Goal: Task Accomplishment & Management: Manage account settings

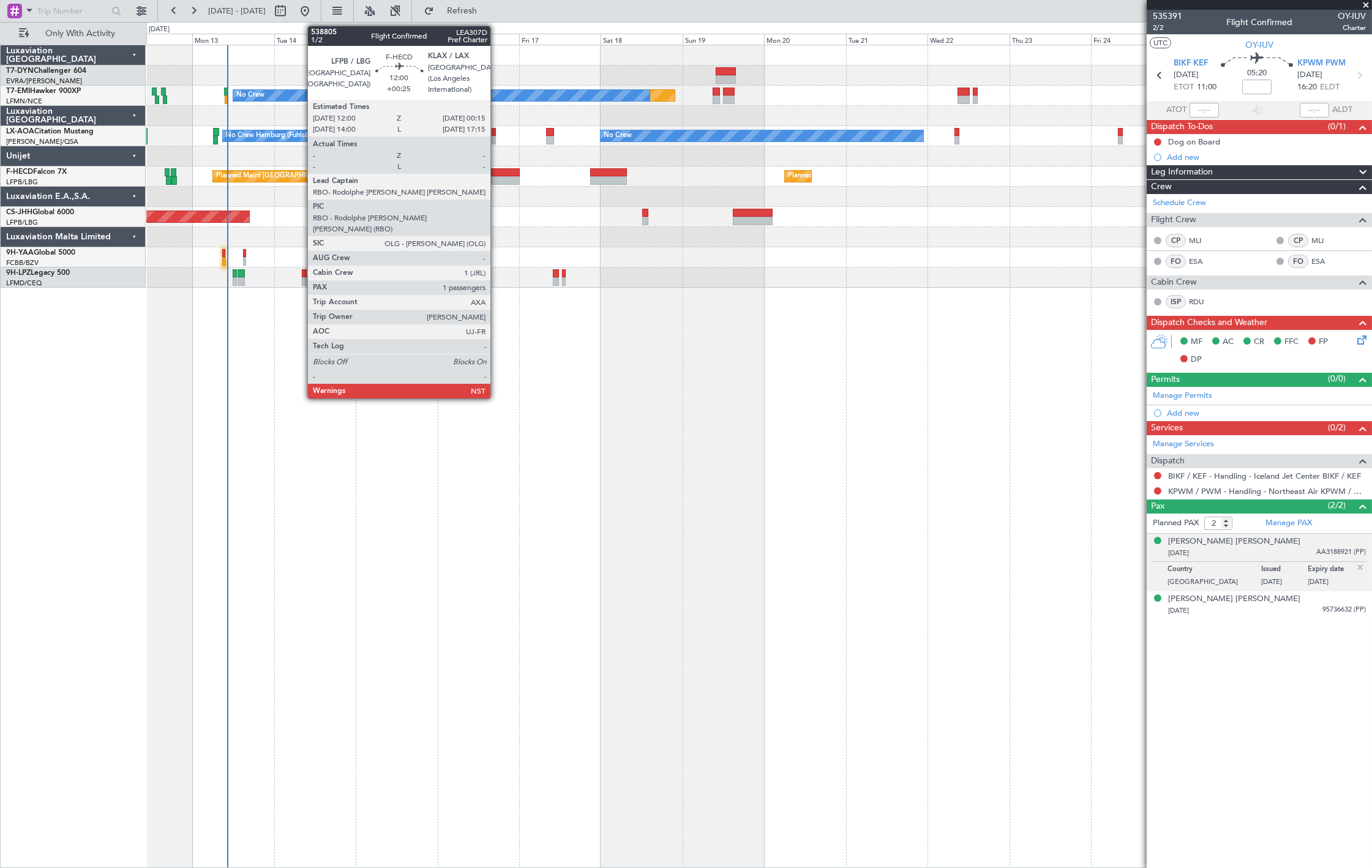
click at [497, 177] on div at bounding box center [498, 181] width 42 height 9
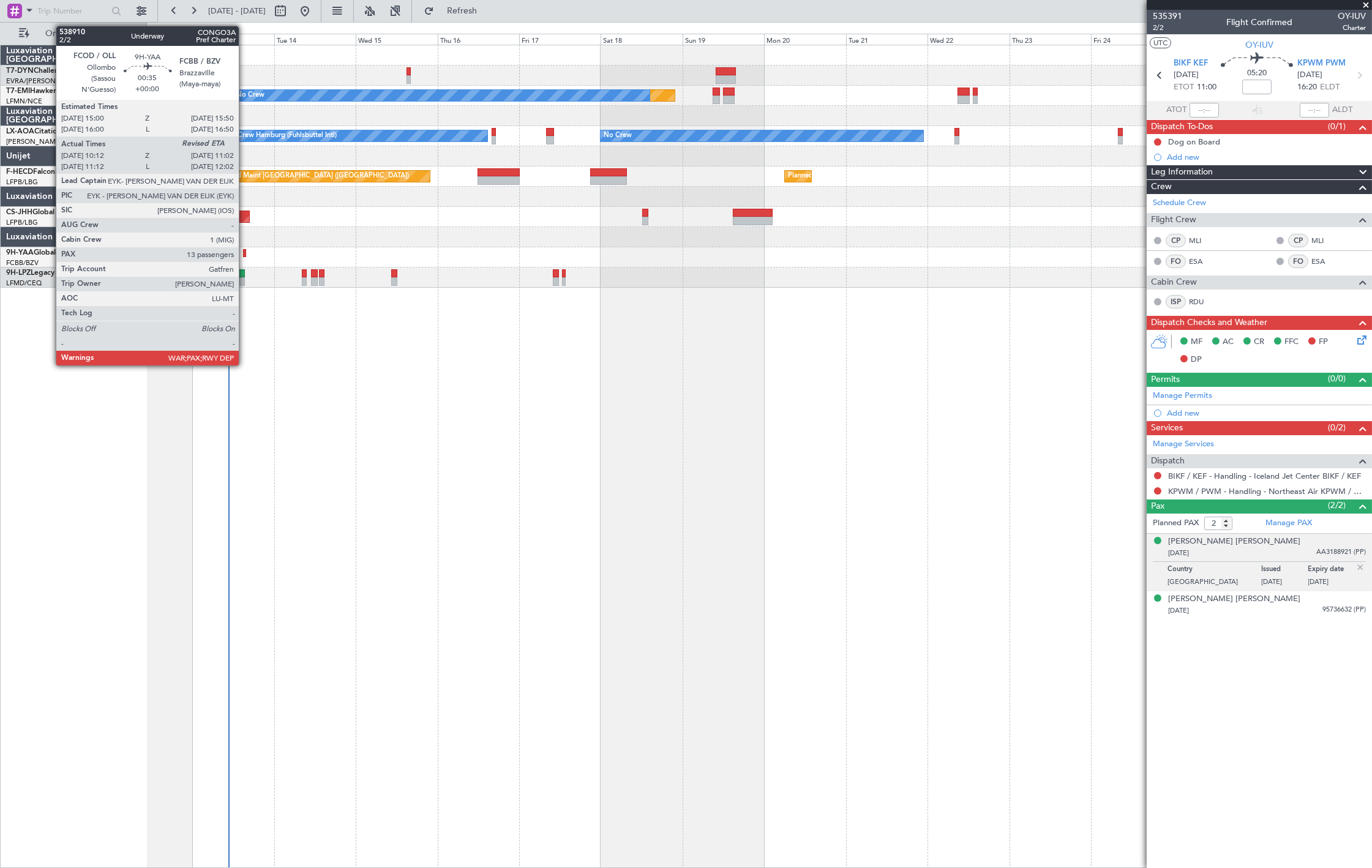
click at [245, 255] on div at bounding box center [245, 254] width 3 height 9
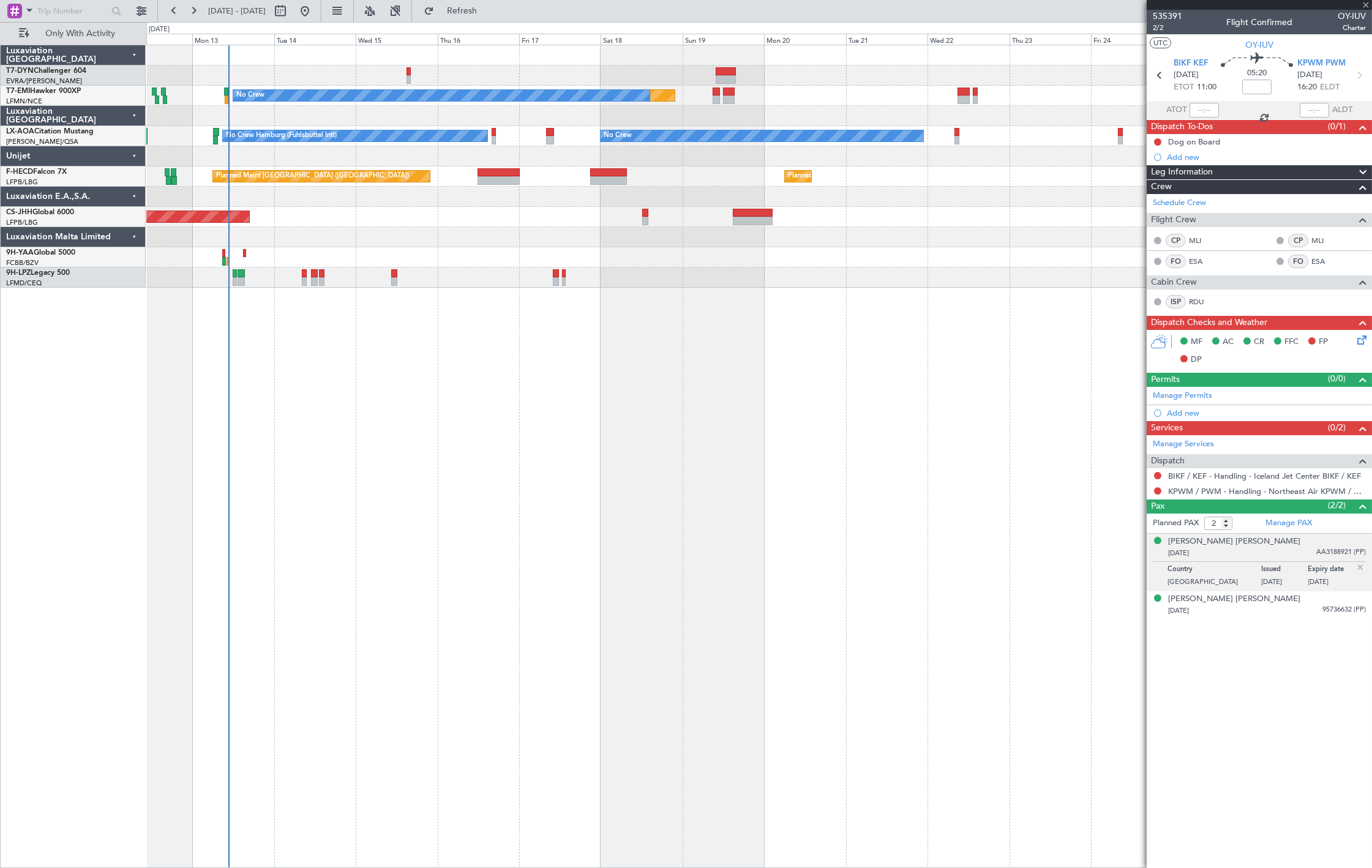
type input "10:22"
type input "13"
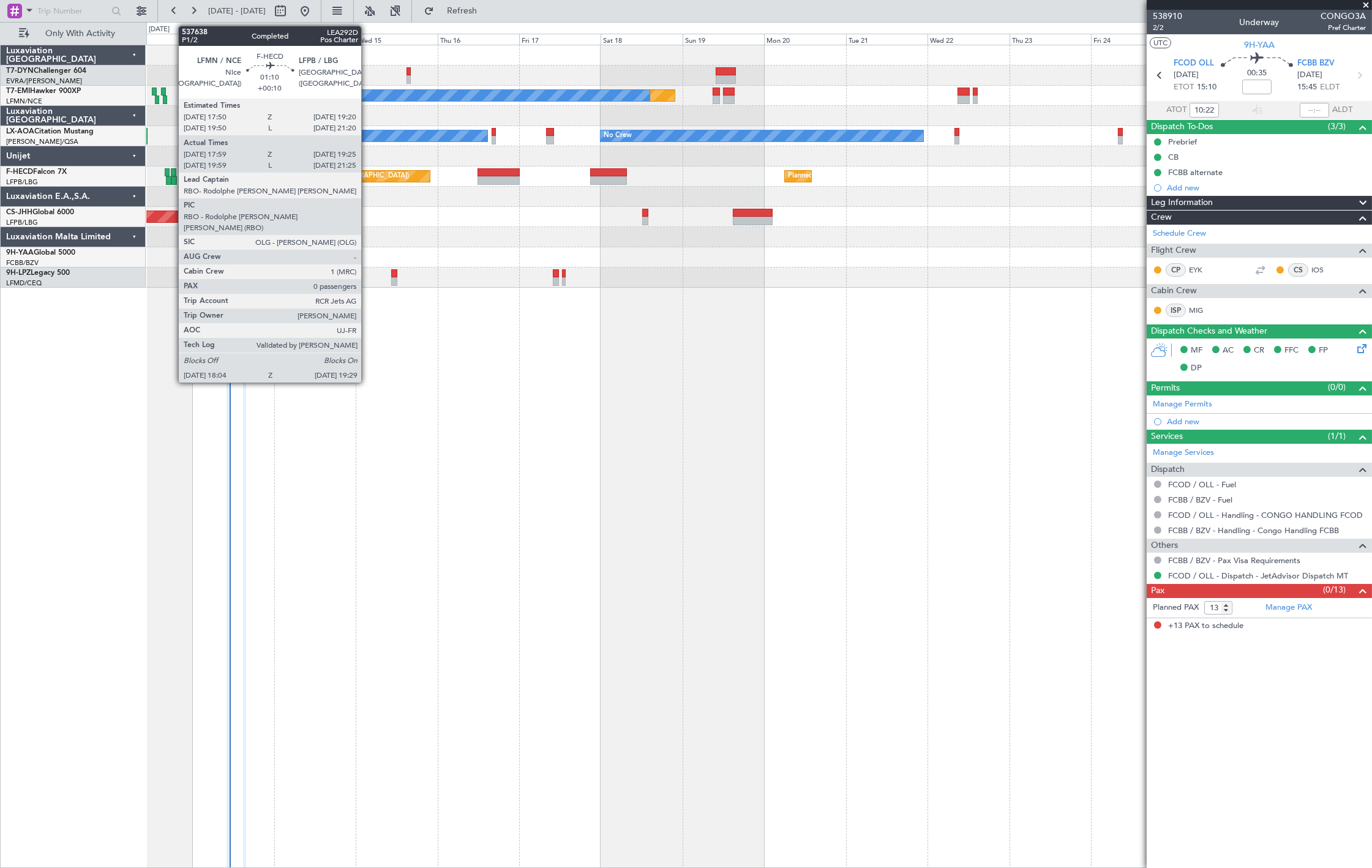
click at [173, 174] on div at bounding box center [173, 173] width 5 height 9
type input "+00:10"
type input "18:14"
type input "19:20"
type input "0"
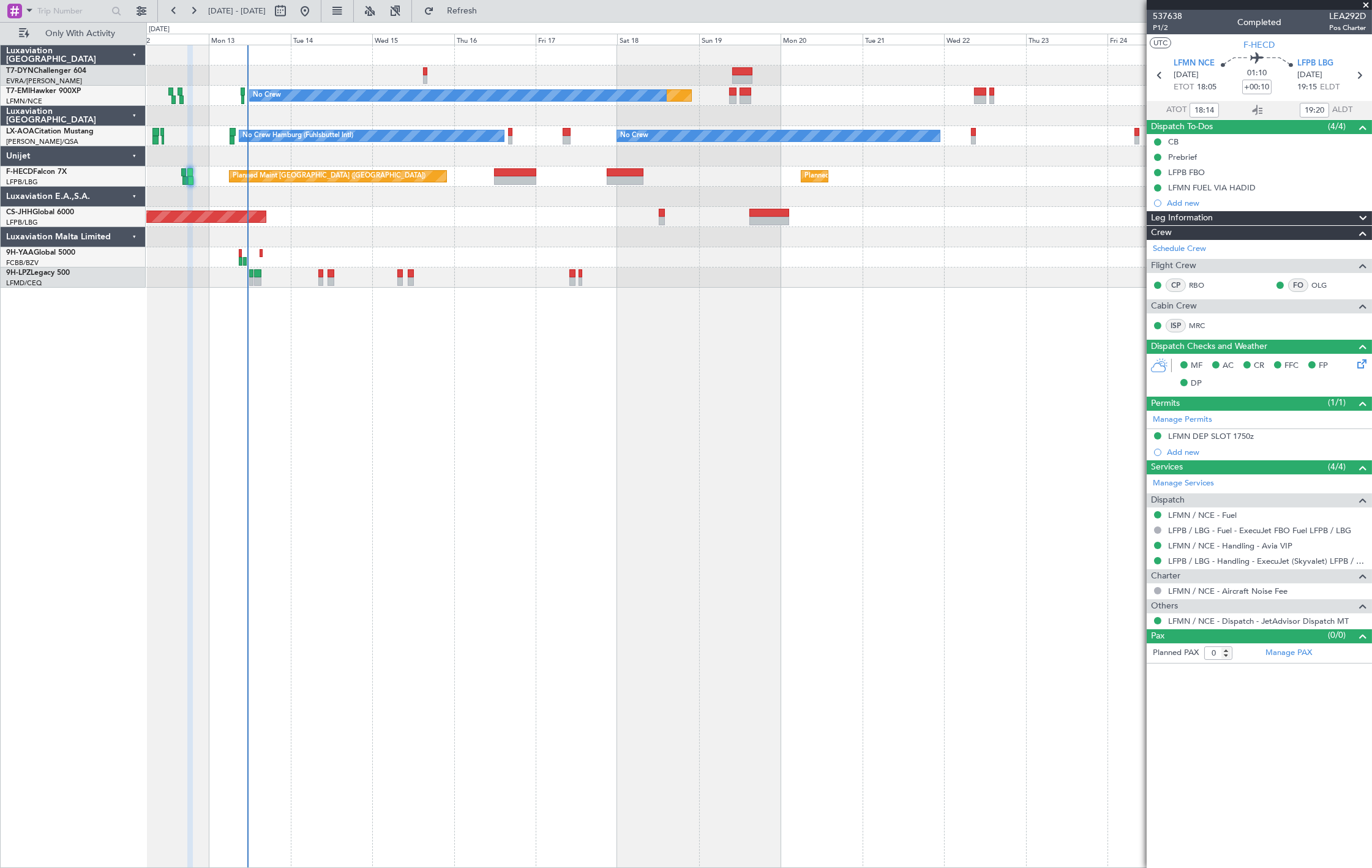
click at [317, 271] on div "No Crew" at bounding box center [759, 277] width 1225 height 20
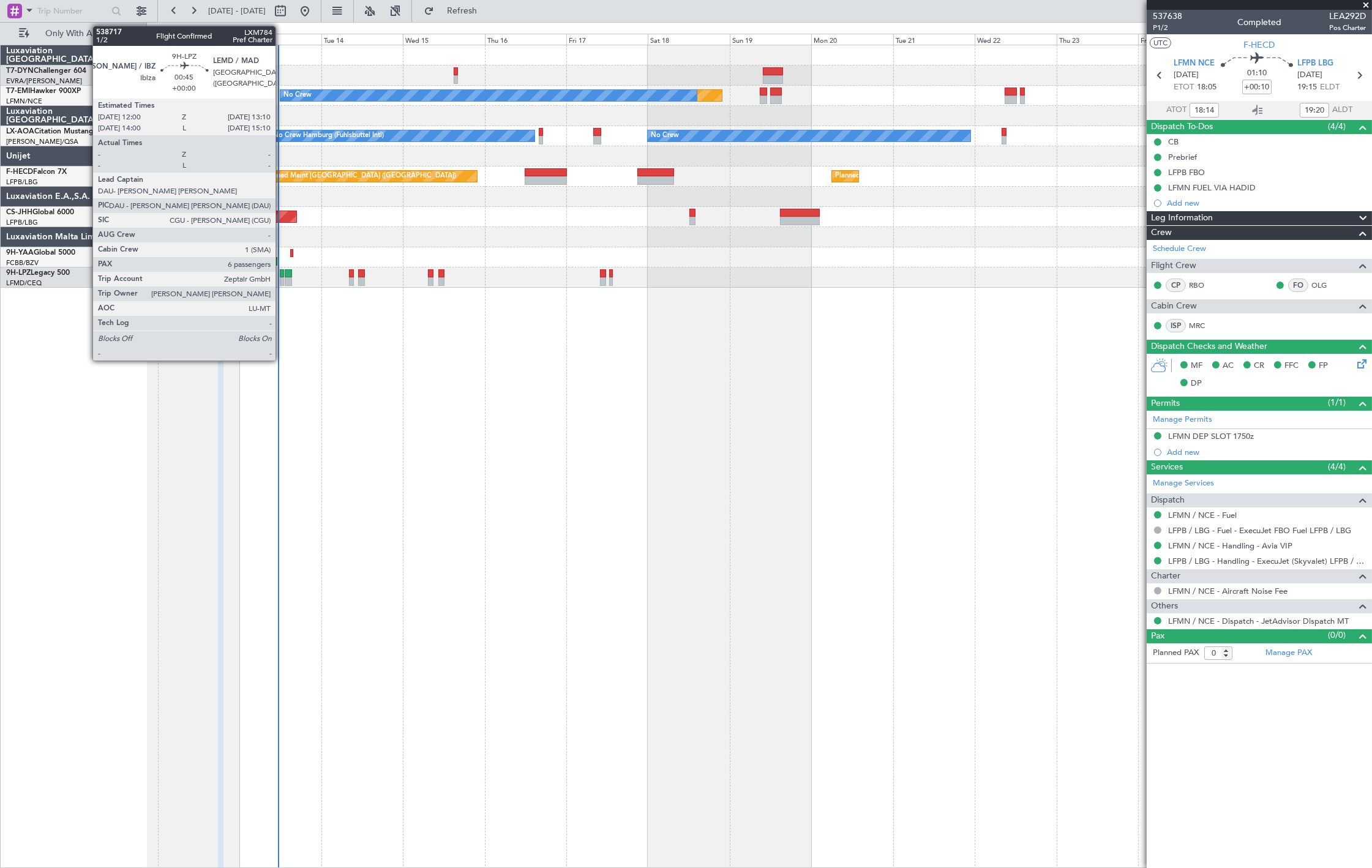
click at [282, 276] on div at bounding box center [282, 274] width 4 height 9
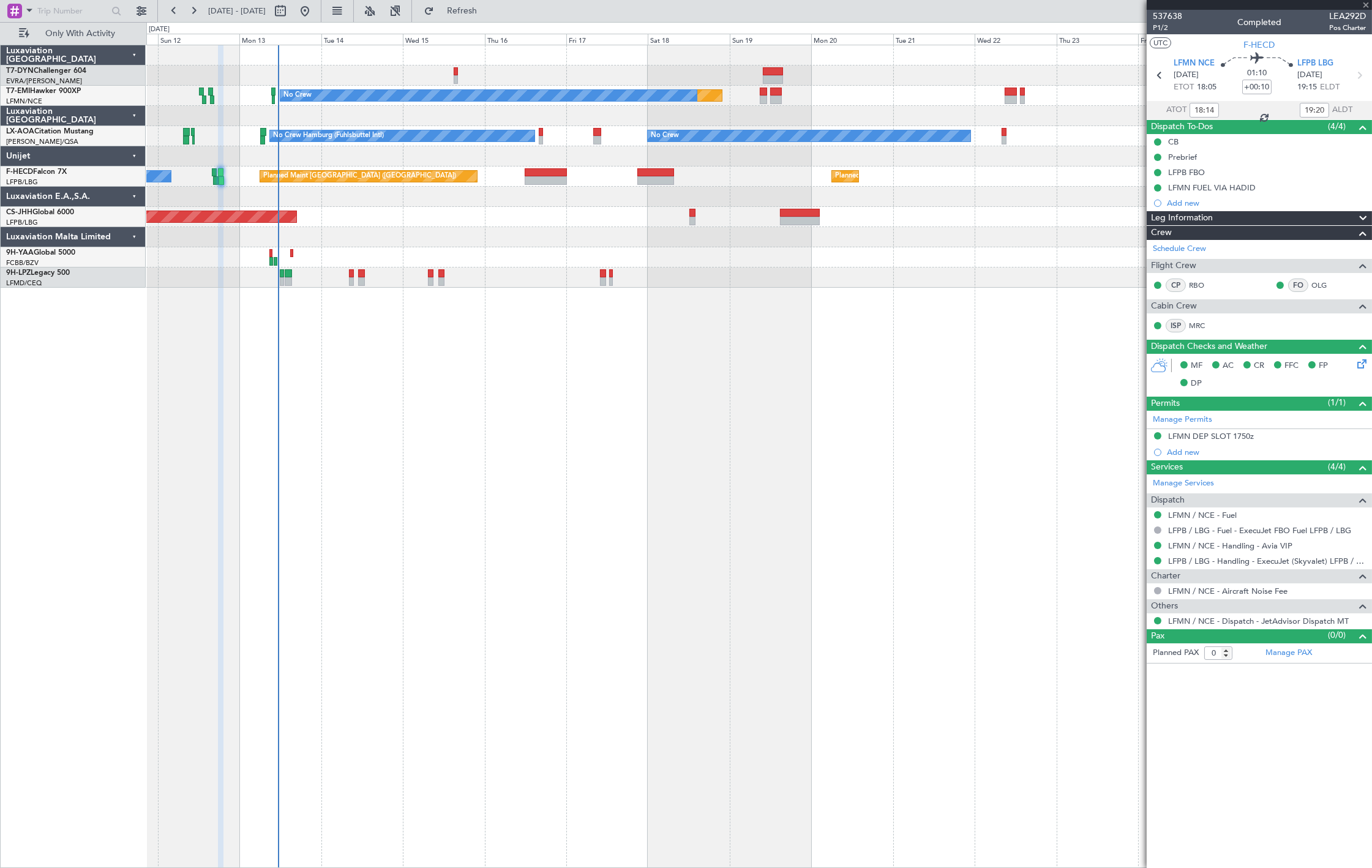
type input "6"
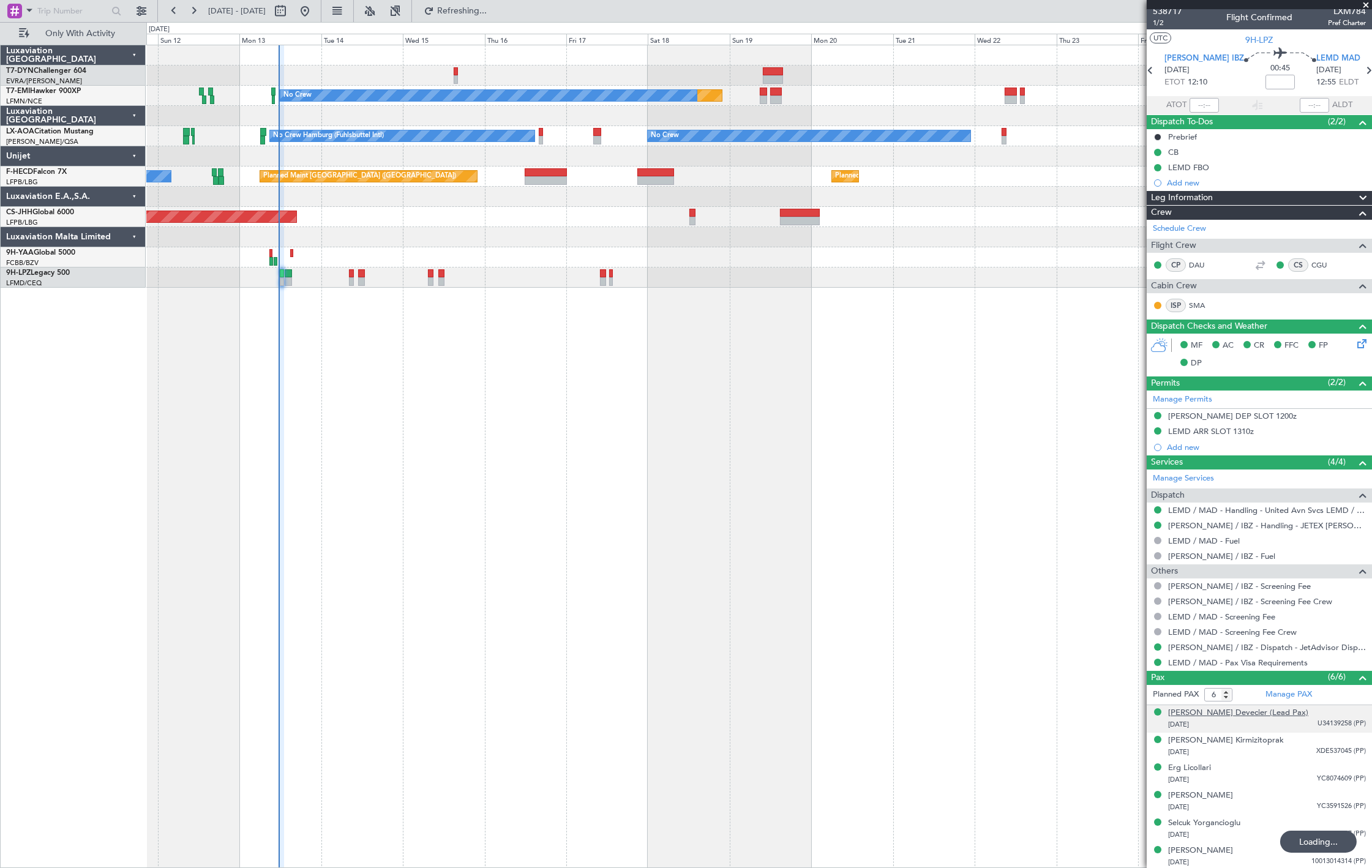
scroll to position [7, 0]
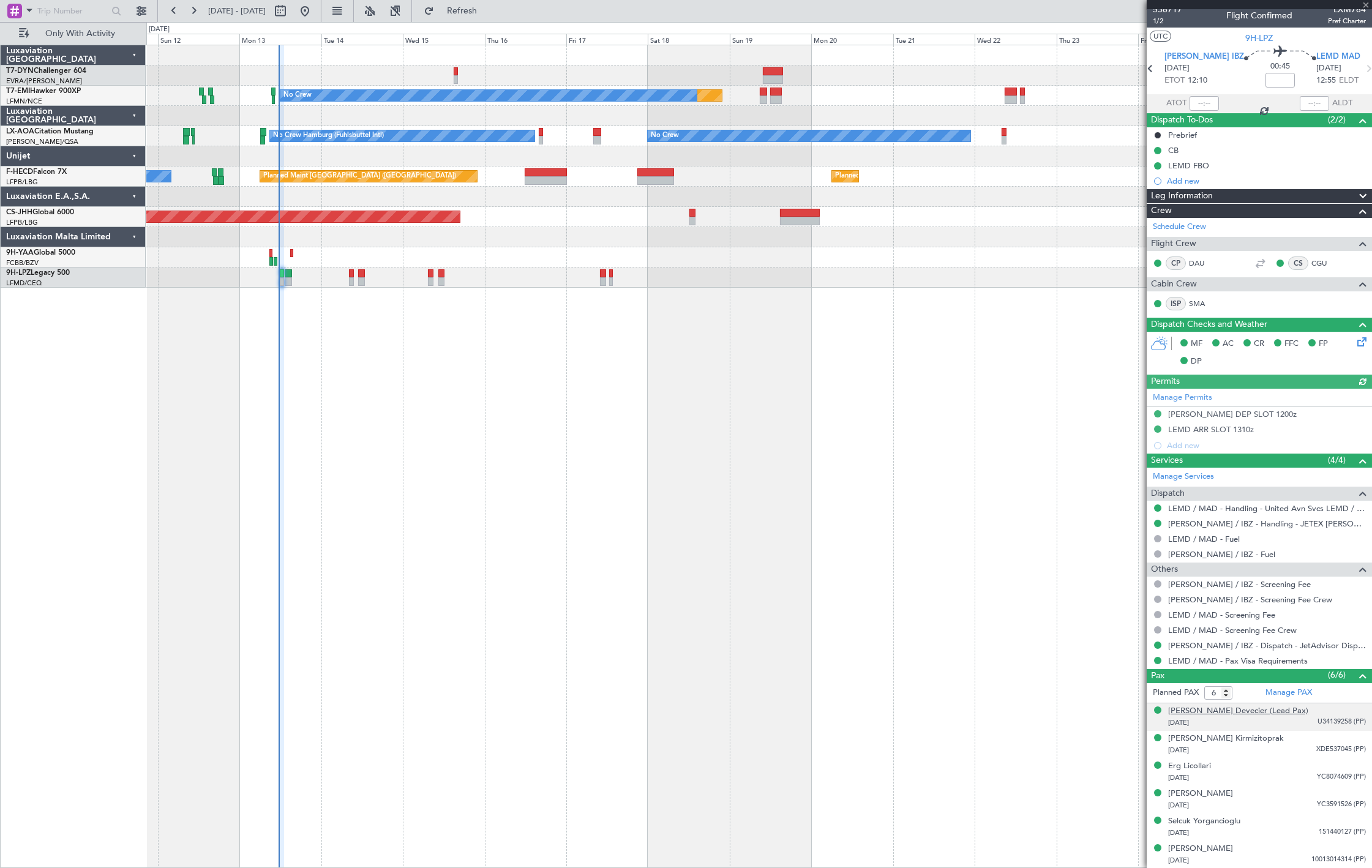
click at [1247, 712] on div "[PERSON_NAME] Devecier (Lead Pax)" at bounding box center [1238, 711] width 140 height 13
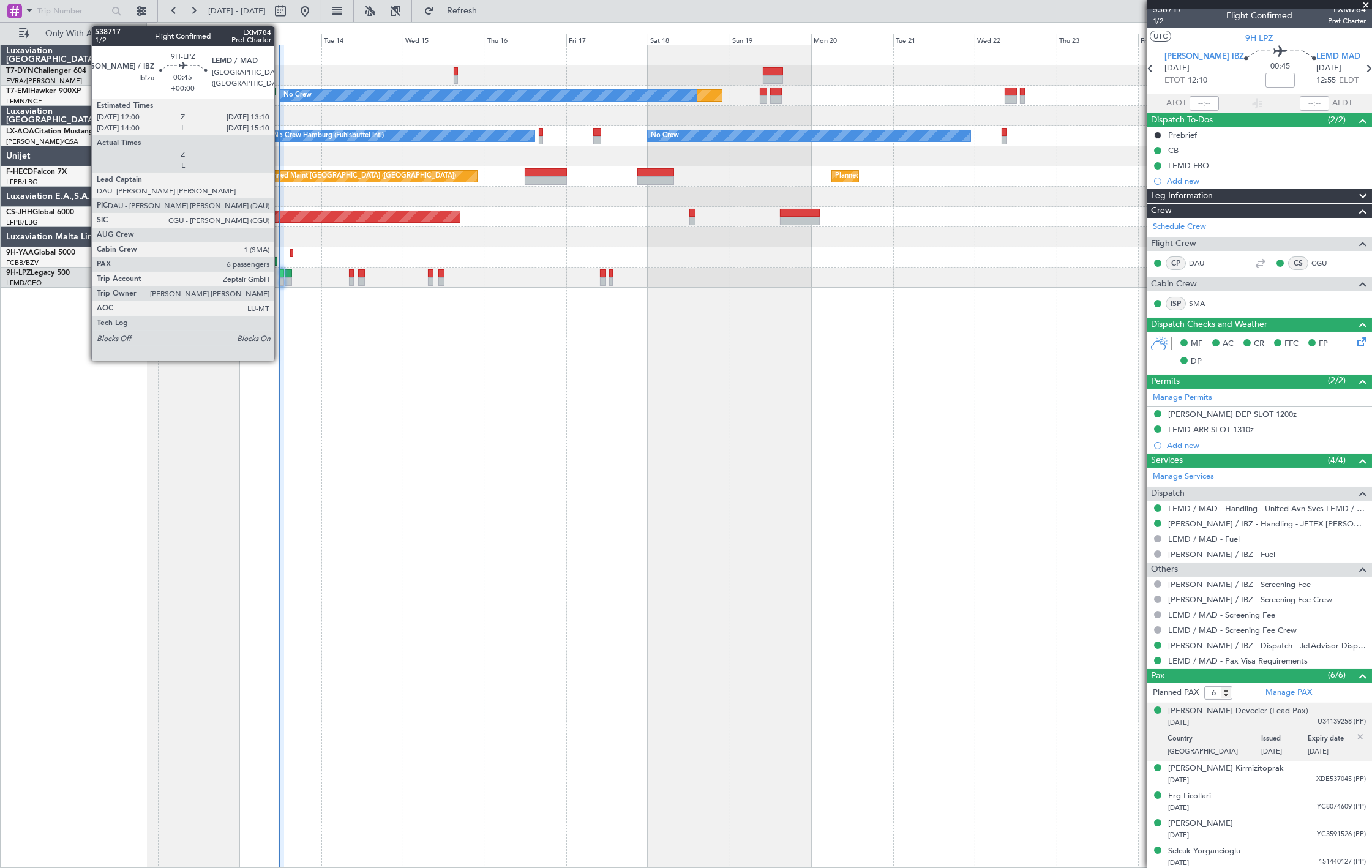
click at [280, 280] on div at bounding box center [282, 282] width 4 height 9
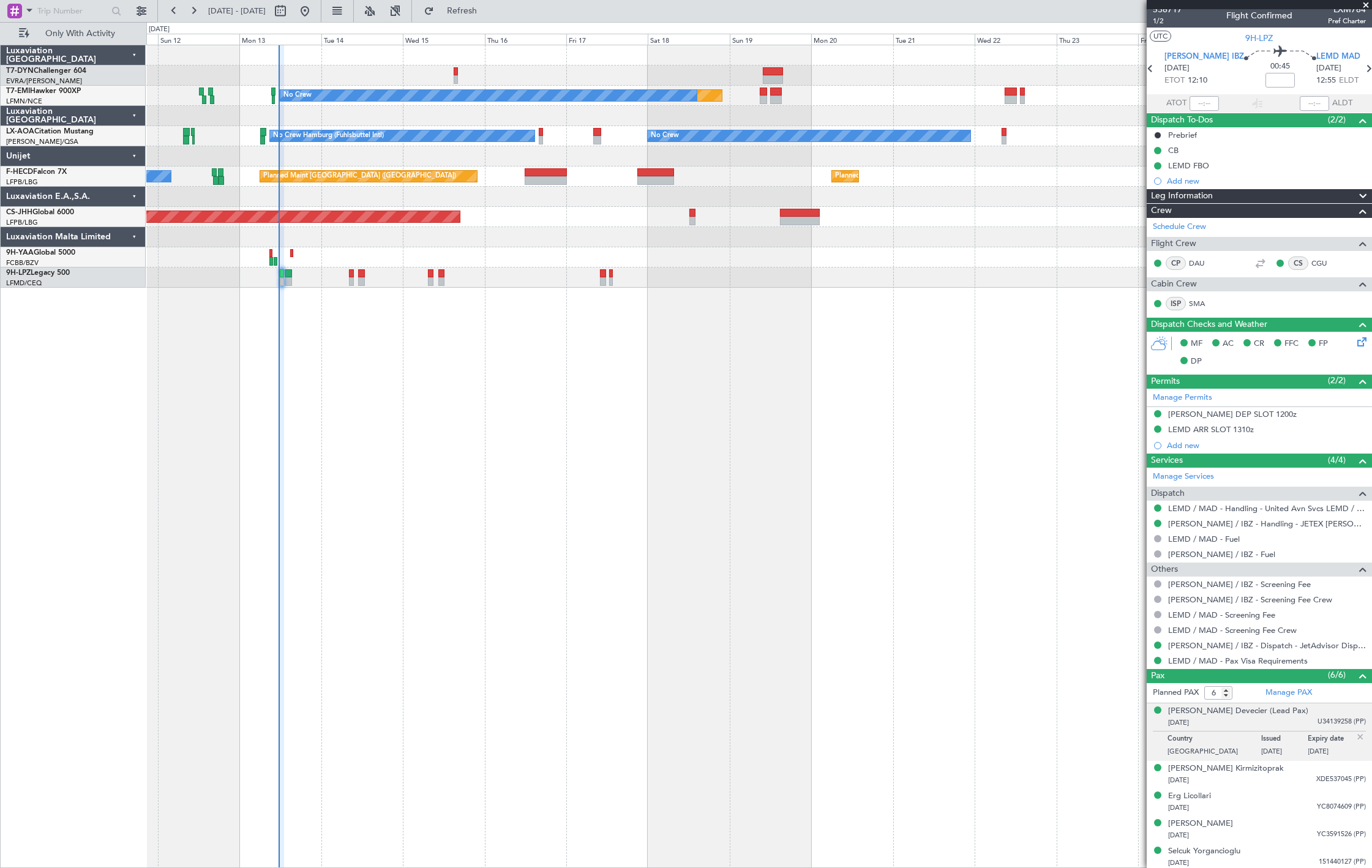
scroll to position [0, 0]
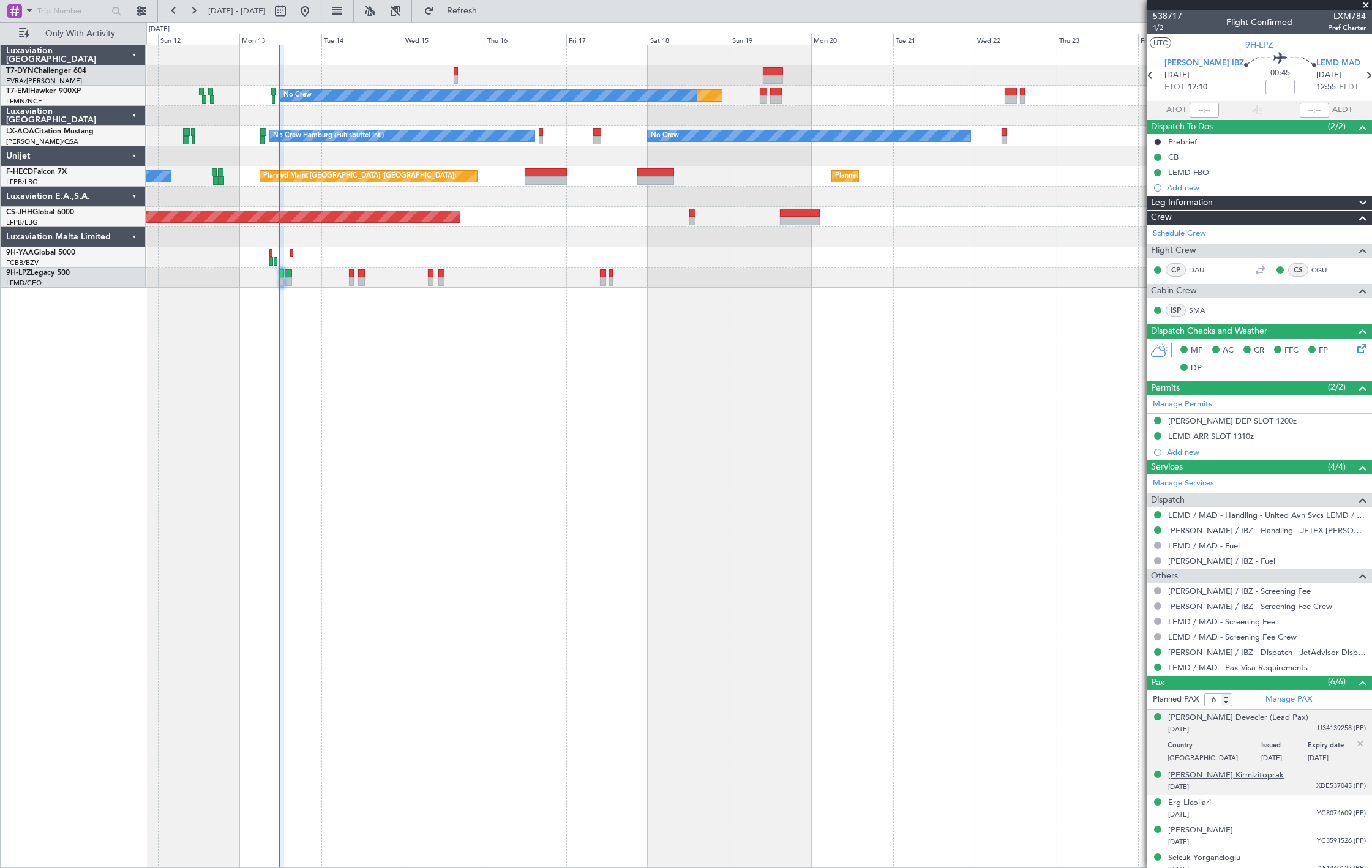
click at [1219, 775] on div "[PERSON_NAME] Kirmizitoprak" at bounding box center [1226, 775] width 116 height 13
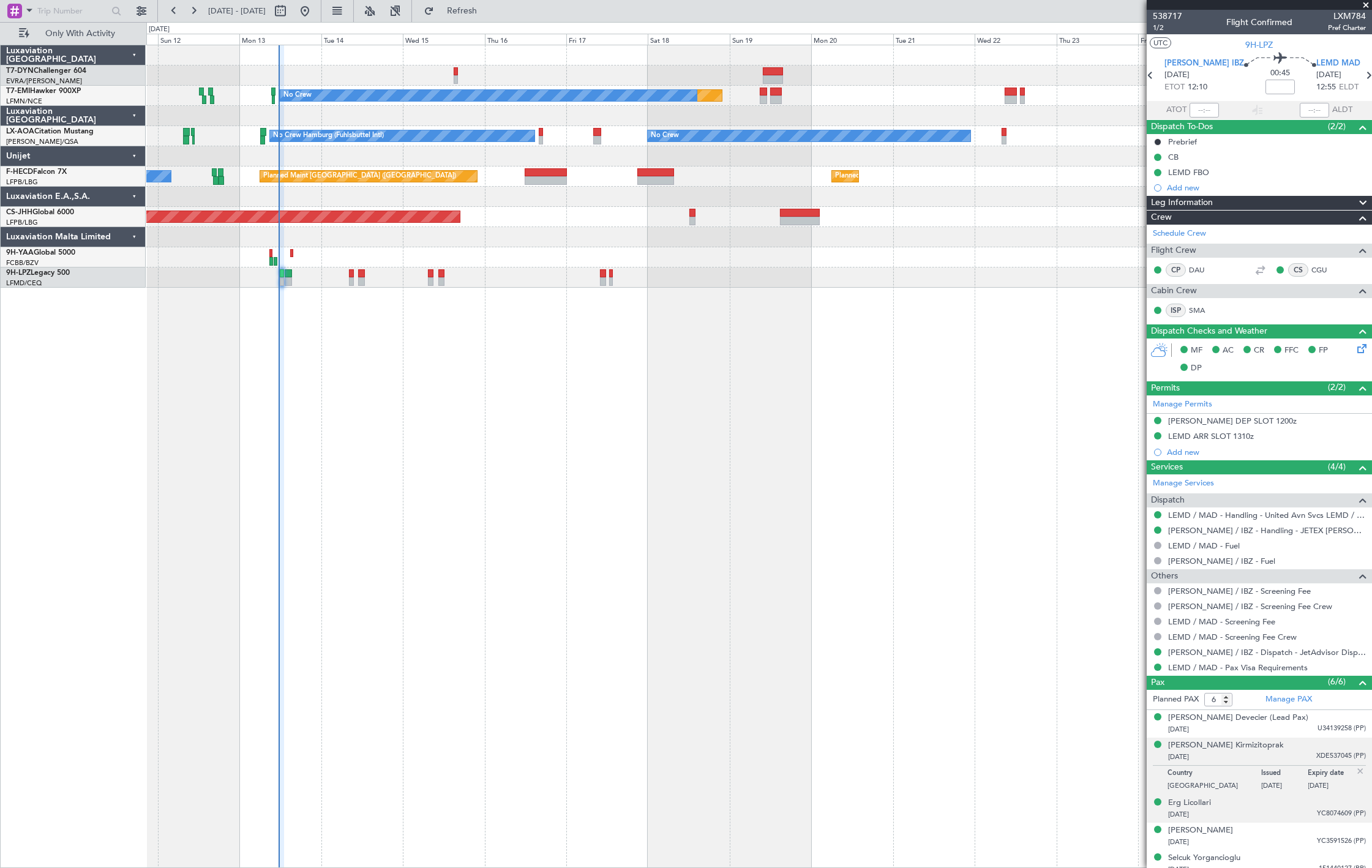
click at [1237, 808] on div "Erg Licollari [DATE] YC8074609 (PP)" at bounding box center [1267, 809] width 198 height 24
click at [1198, 772] on div "Erg Licollari" at bounding box center [1190, 773] width 43 height 13
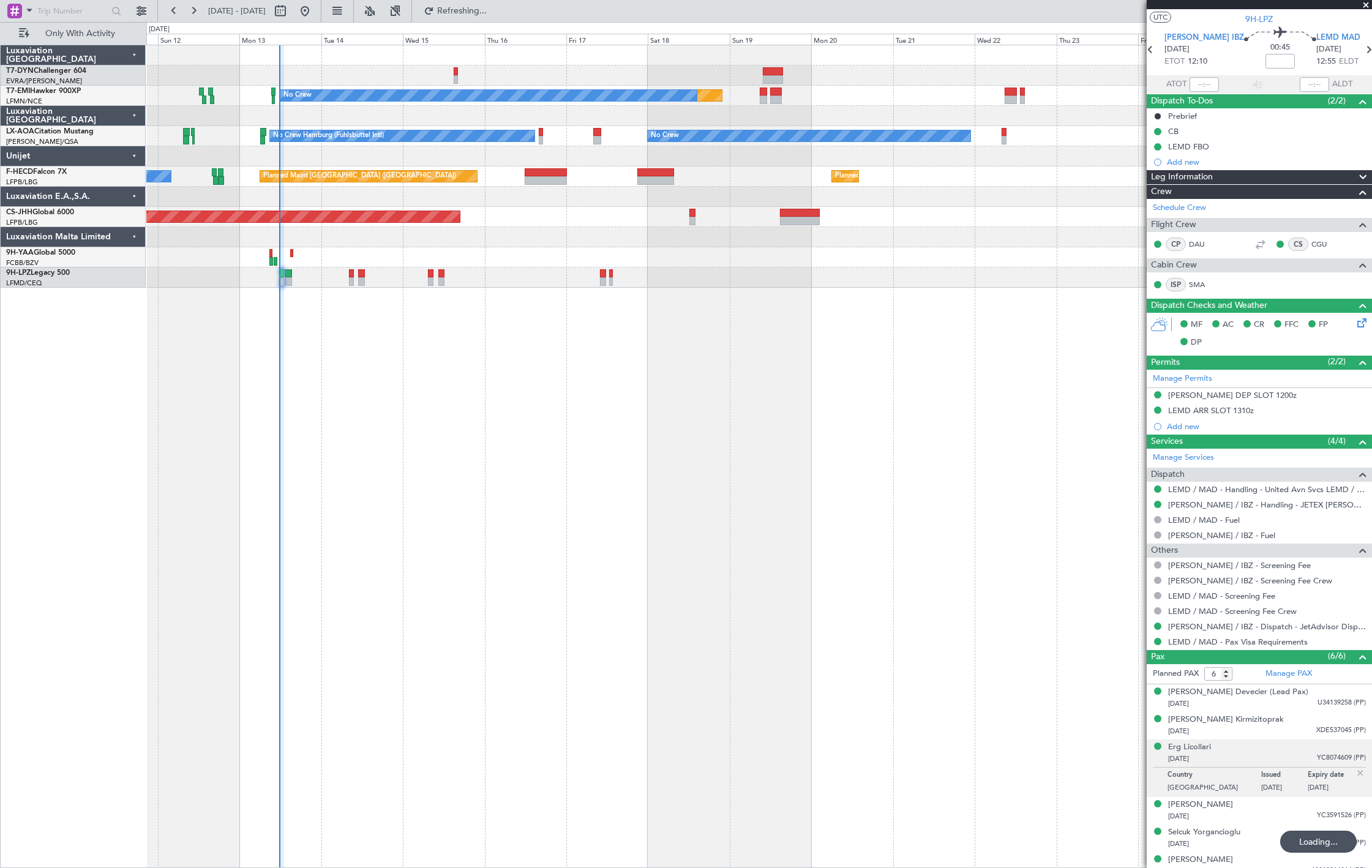
scroll to position [37, 0]
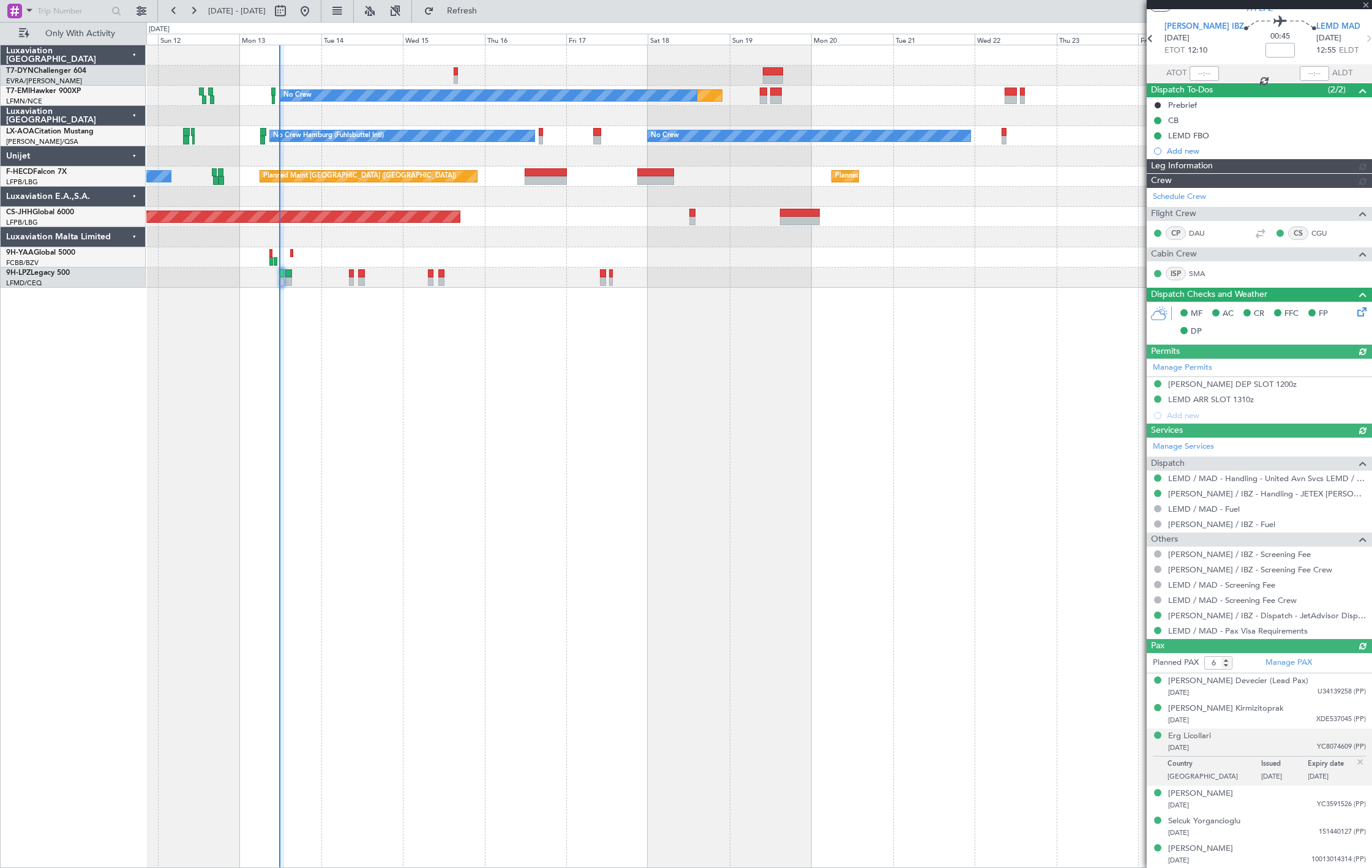
click at [1214, 794] on div "Planned PAX 6 Manage PAX [PERSON_NAME] Devecier (Lead Pax) [DATE] U34139258 (PP…" at bounding box center [1260, 761] width 225 height 216
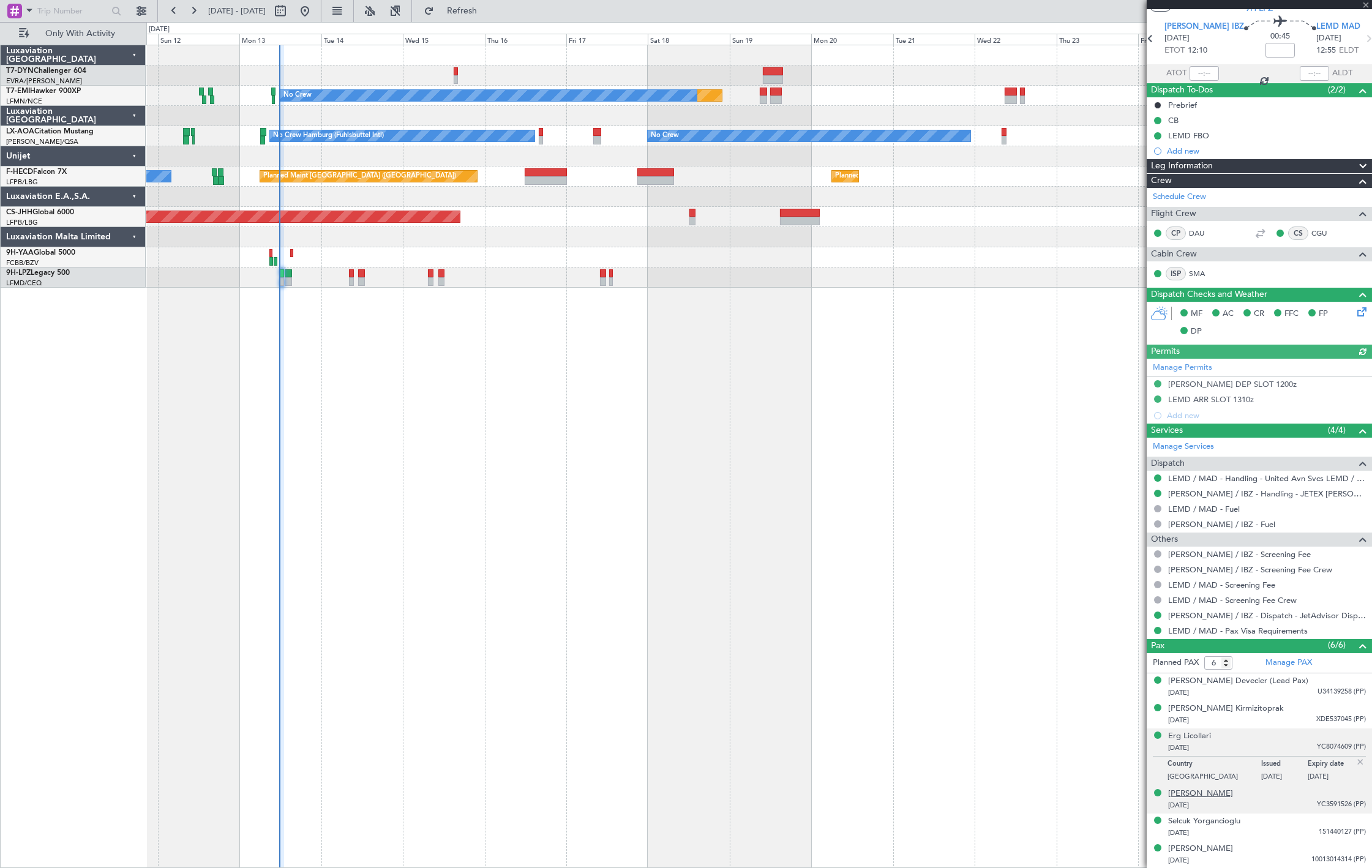
click at [1202, 795] on div "[PERSON_NAME]" at bounding box center [1201, 794] width 65 height 13
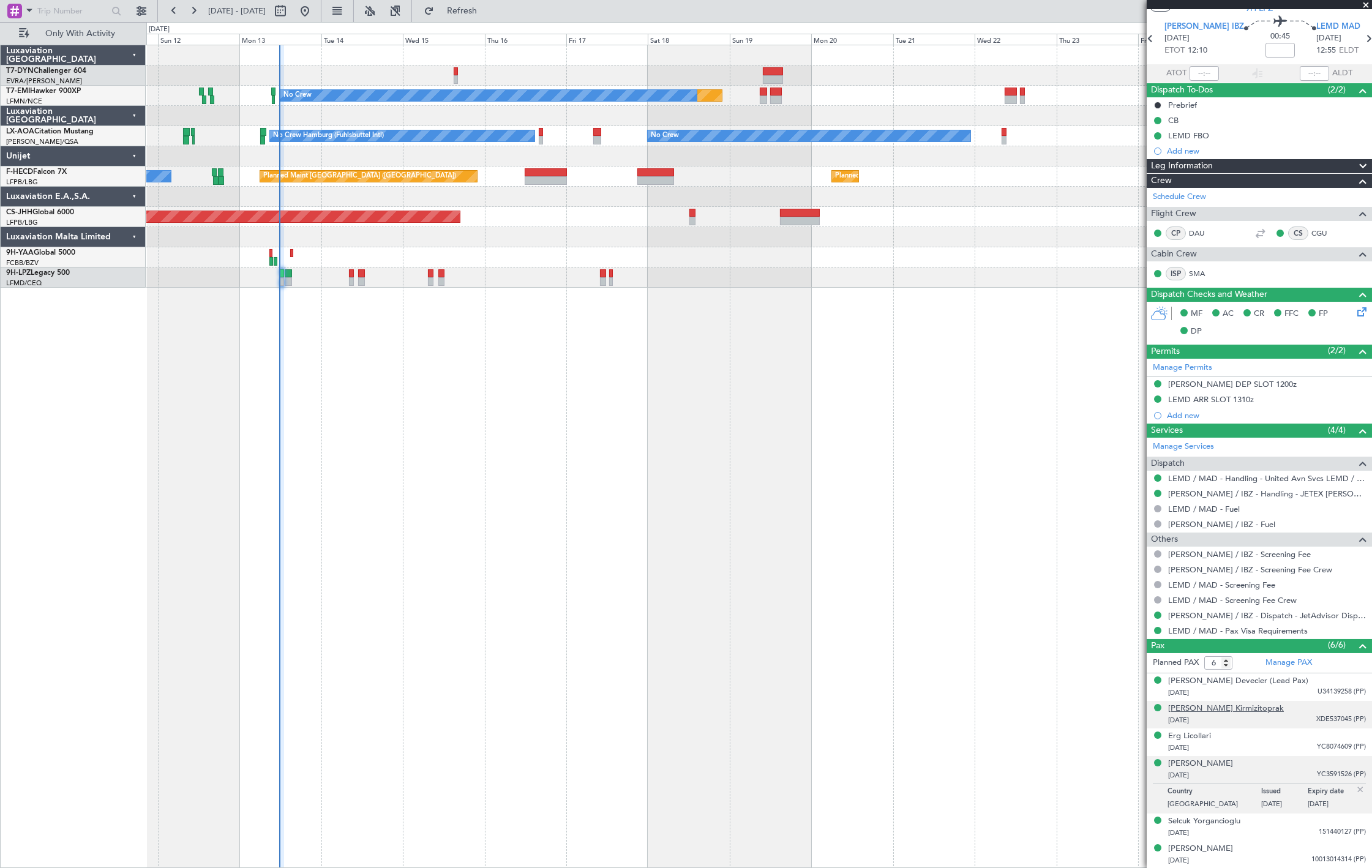
click at [1242, 708] on div "[PERSON_NAME] Kirmizitoprak" at bounding box center [1226, 709] width 116 height 13
click at [454, 19] on fb-refresh-button "Refresh" at bounding box center [455, 11] width 86 height 22
click at [466, 10] on button "Refresh" at bounding box center [455, 11] width 73 height 19
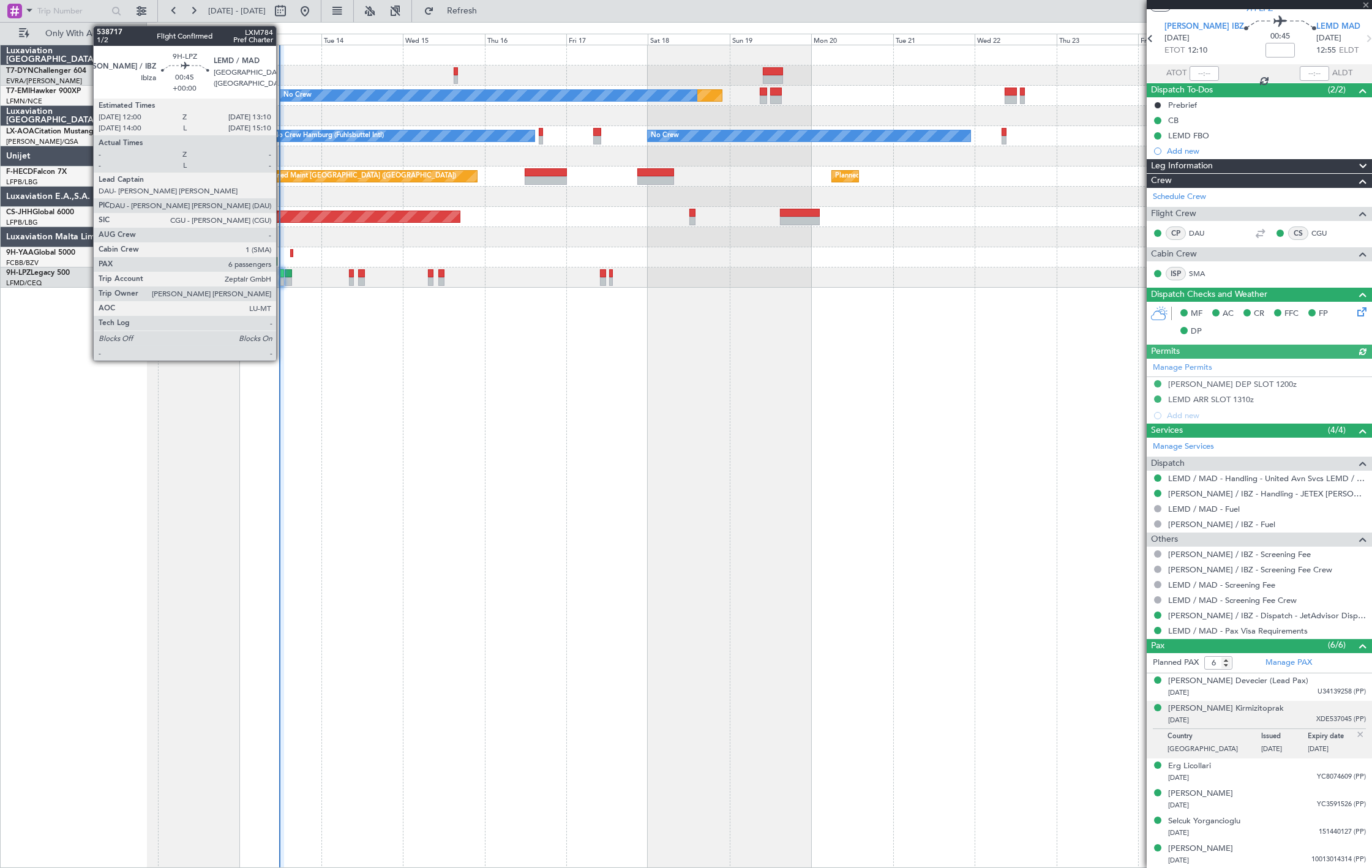
click at [283, 283] on div at bounding box center [282, 282] width 4 height 9
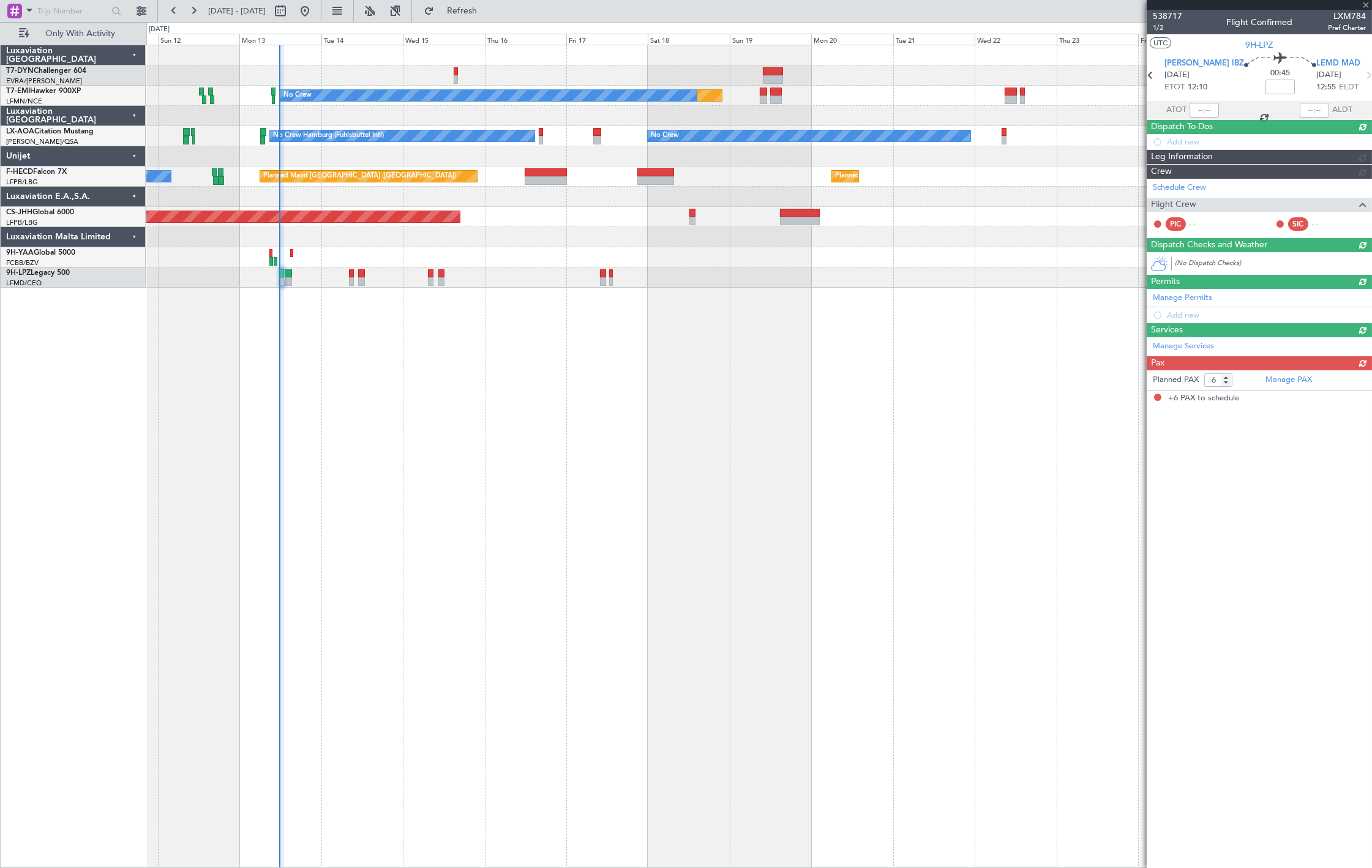
scroll to position [0, 0]
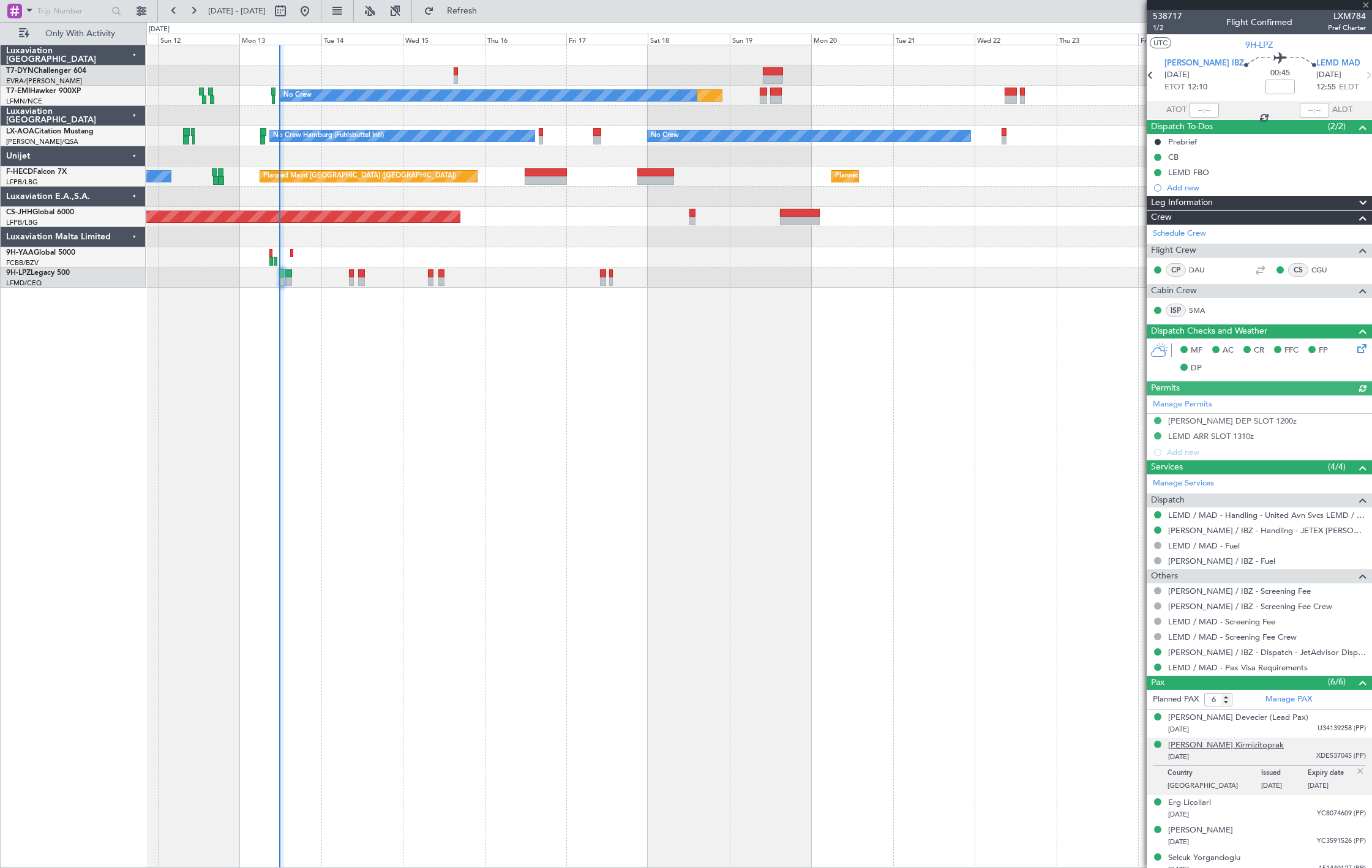
click at [1228, 743] on div "[PERSON_NAME] Kirmizitoprak" at bounding box center [1226, 745] width 116 height 13
click at [492, 19] on button "Refresh" at bounding box center [455, 11] width 73 height 19
click at [1233, 718] on div "[PERSON_NAME] Devecier (Lead Pax)" at bounding box center [1238, 718] width 140 height 13
click at [1247, 778] on div "[PERSON_NAME] Kirmizitoprak" at bounding box center [1226, 775] width 116 height 13
click at [1202, 803] on div "Erg Licollari" at bounding box center [1190, 803] width 43 height 13
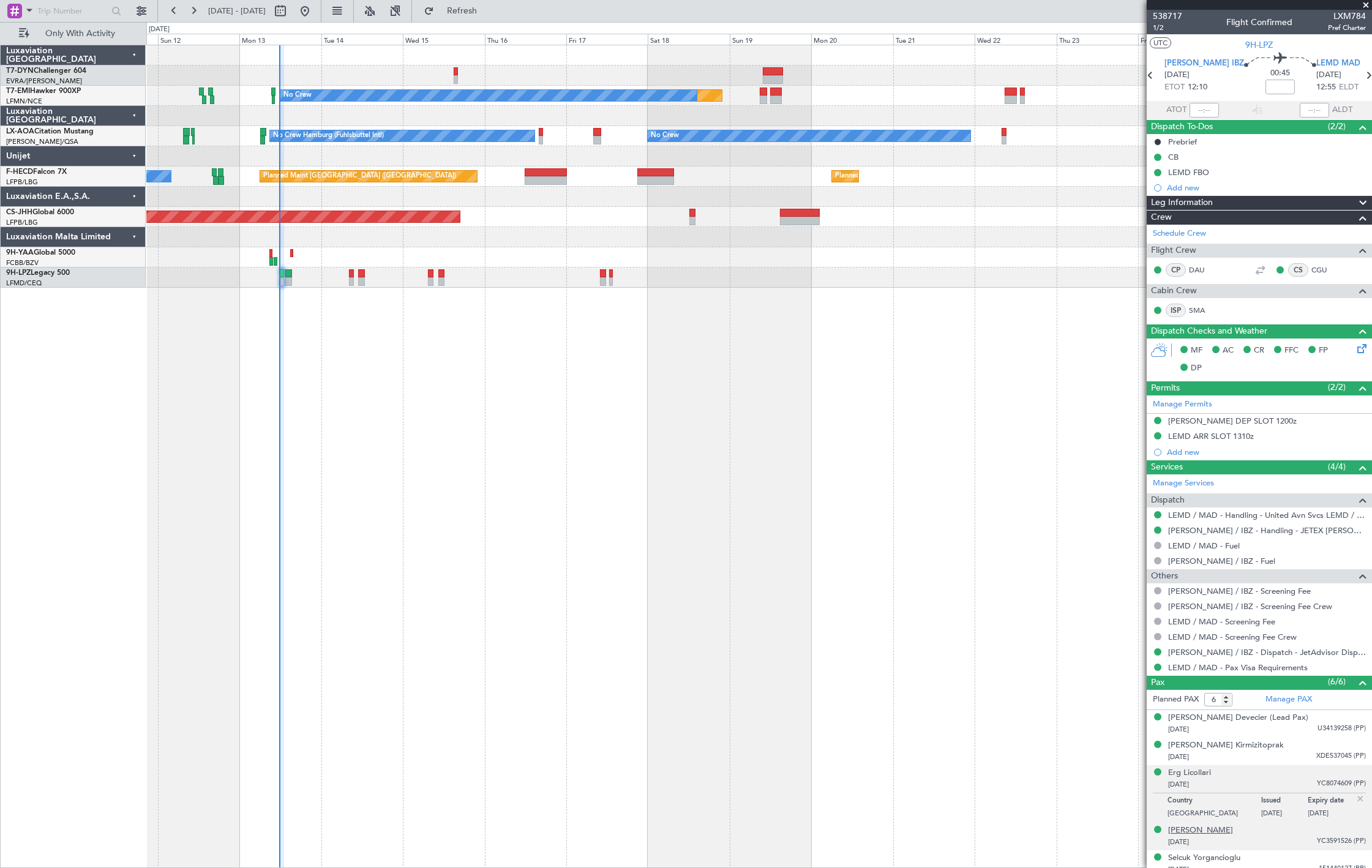
click at [1203, 827] on div "[PERSON_NAME]" at bounding box center [1201, 830] width 65 height 13
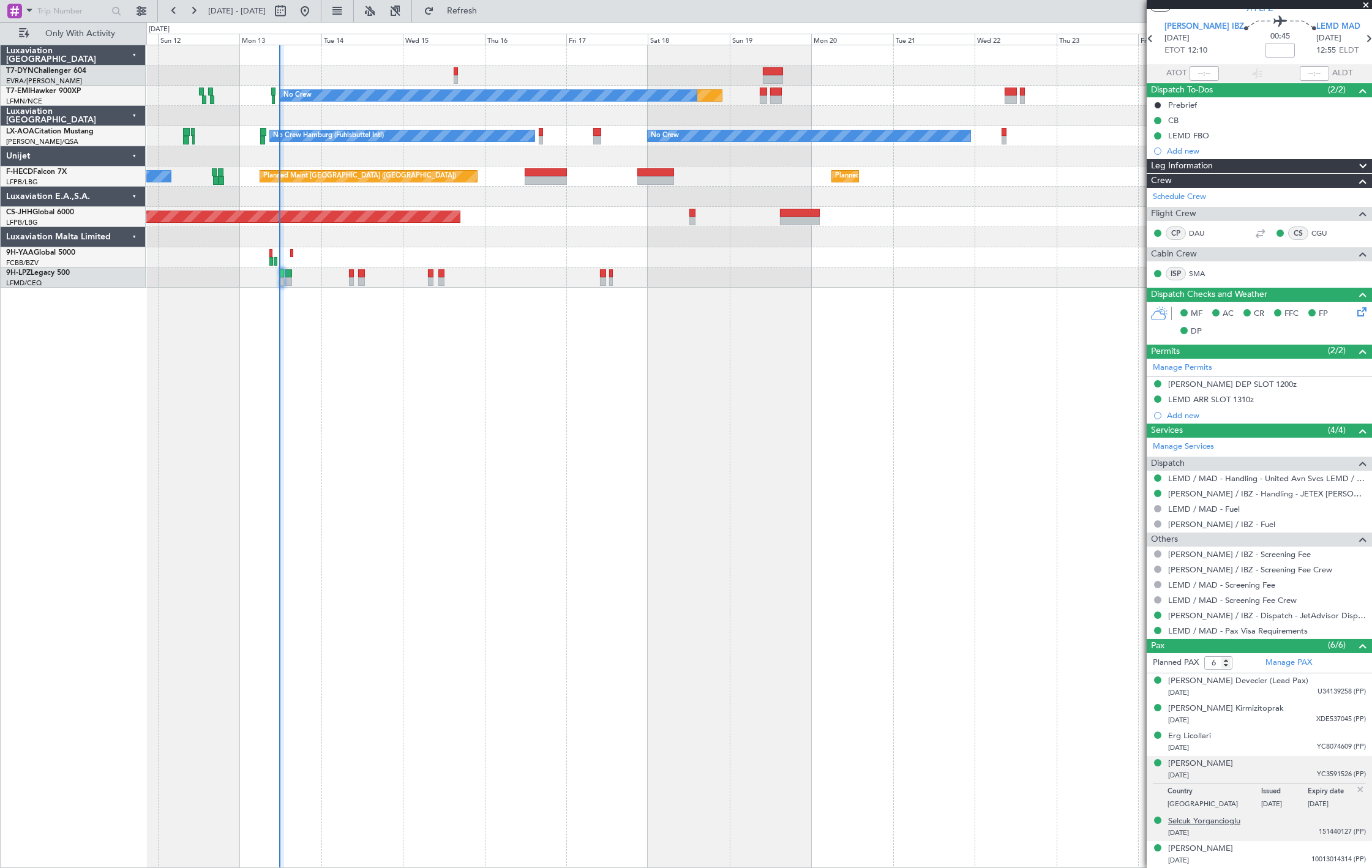
click at [1220, 820] on div "Selcuk Yorgancioglu" at bounding box center [1204, 821] width 72 height 13
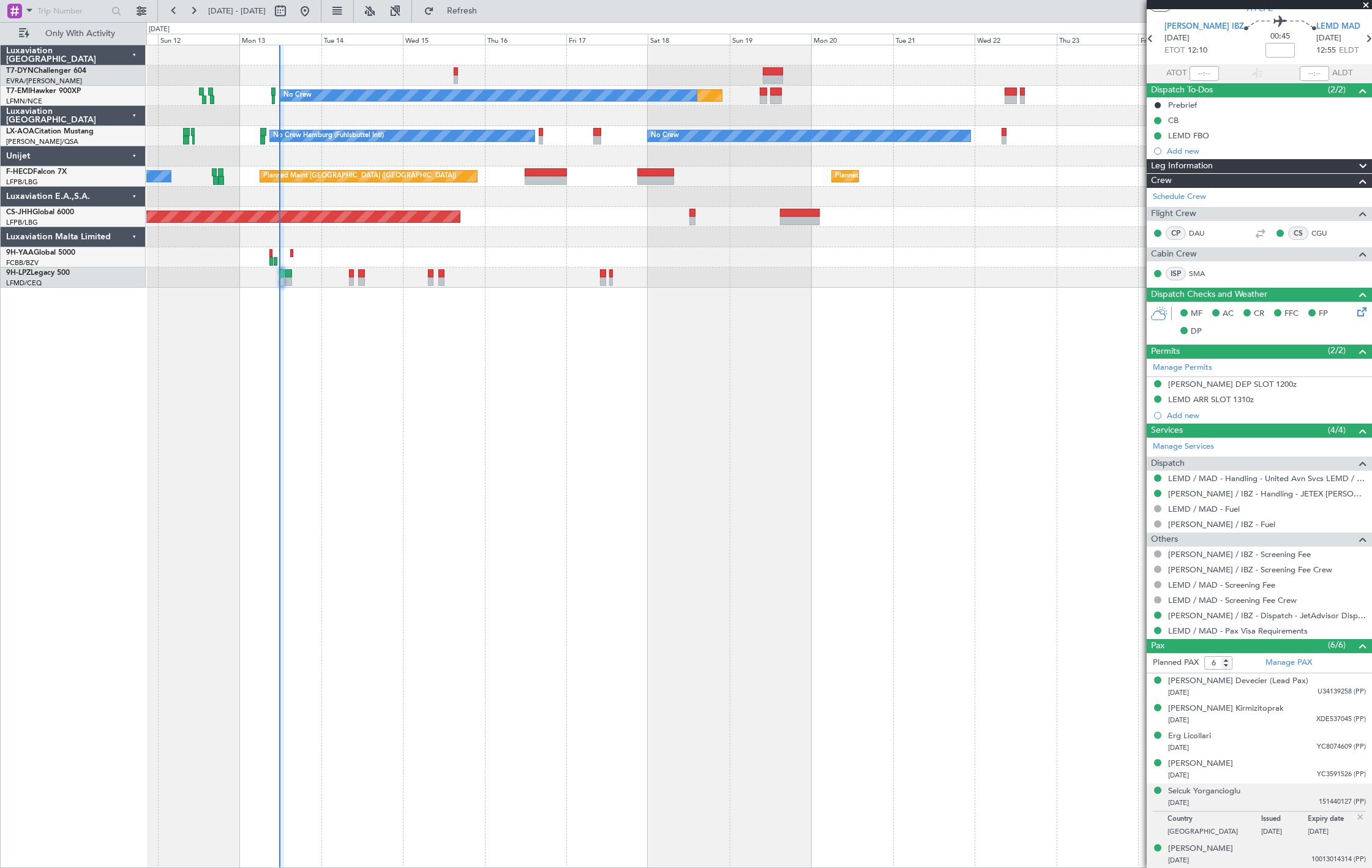
click at [1273, 845] on div "[PERSON_NAME] [DATE] 10013014314 (PP)" at bounding box center [1267, 855] width 198 height 24
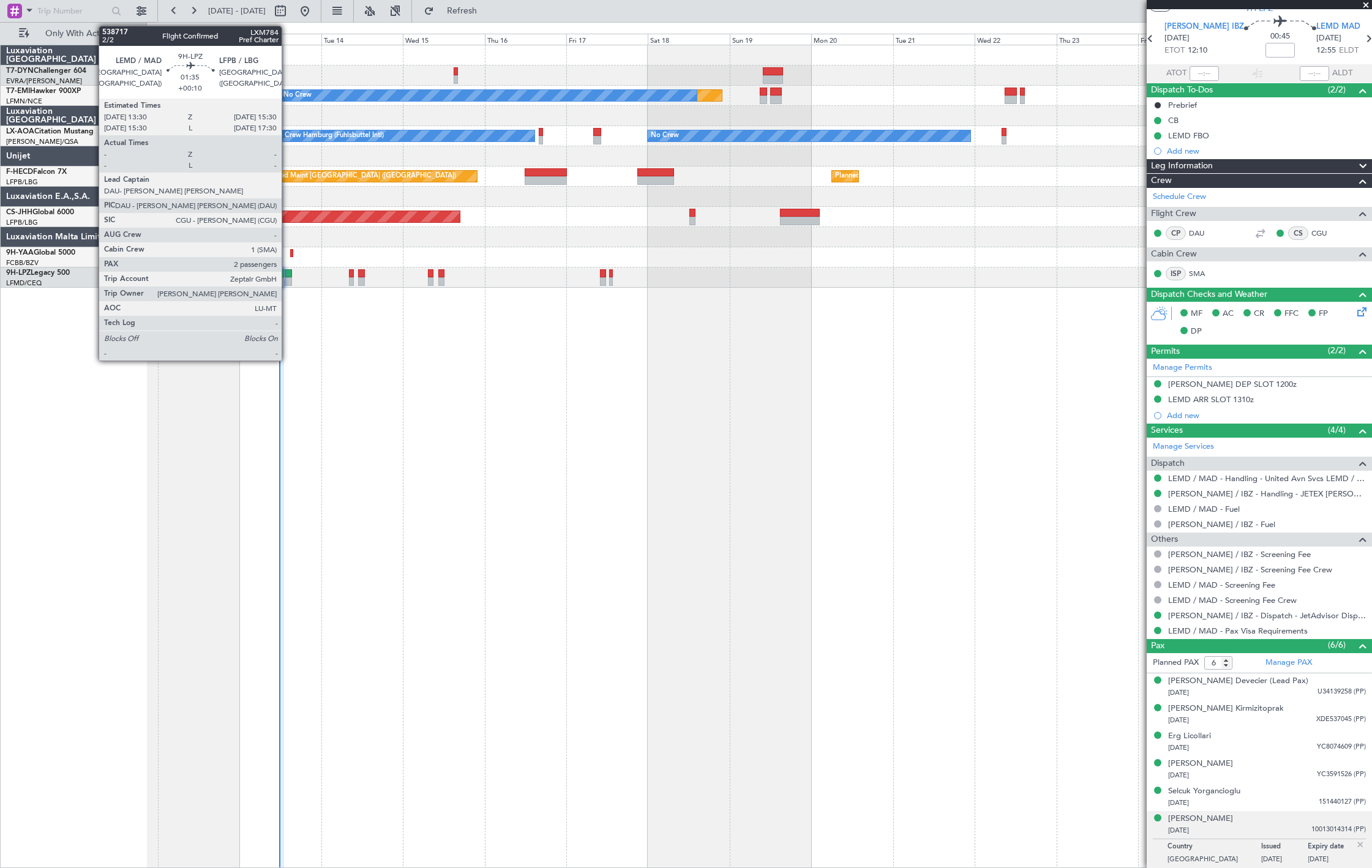
click at [288, 279] on div at bounding box center [288, 282] width 7 height 9
type input "+00:10"
type input "2"
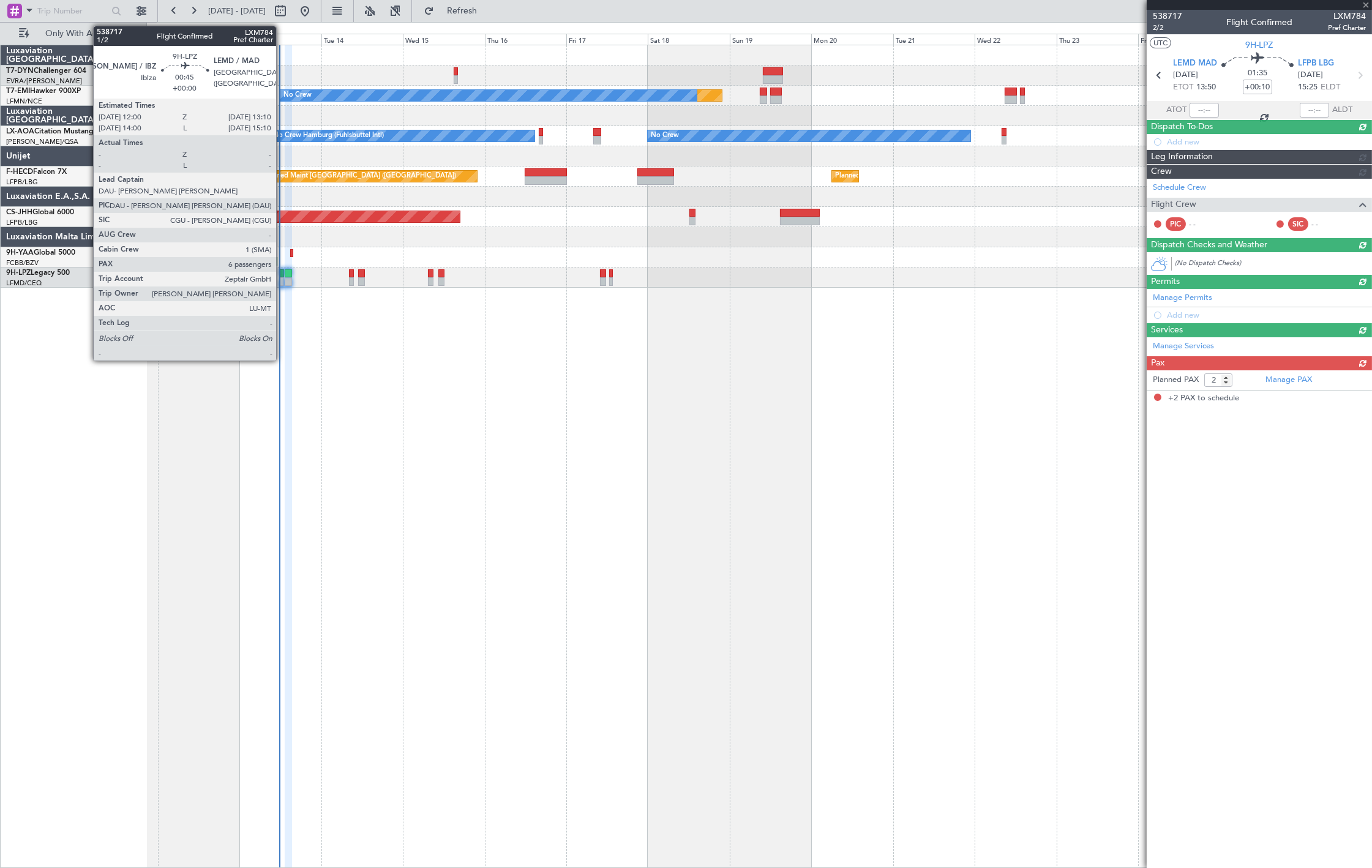
scroll to position [0, 0]
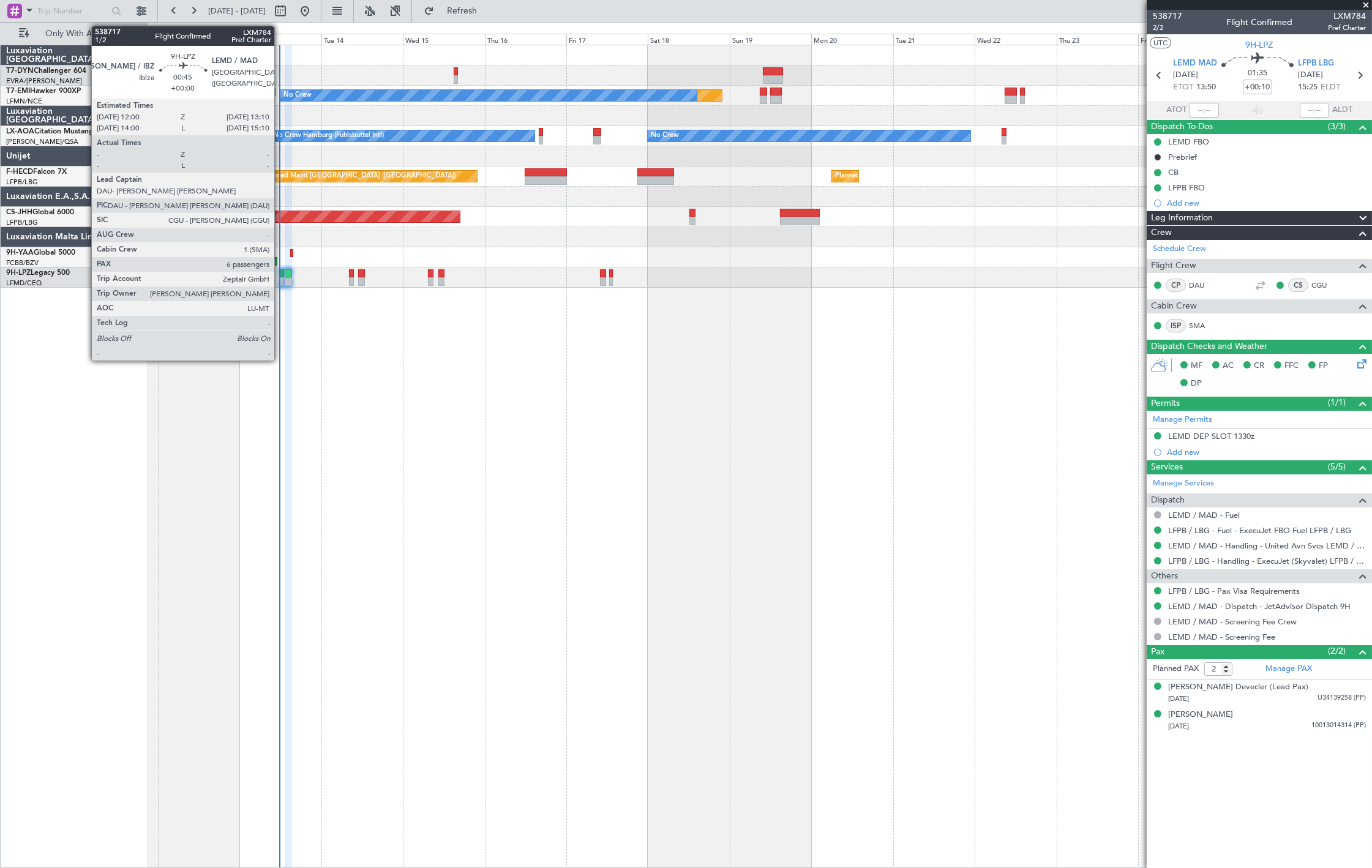
click at [280, 280] on div at bounding box center [282, 282] width 4 height 9
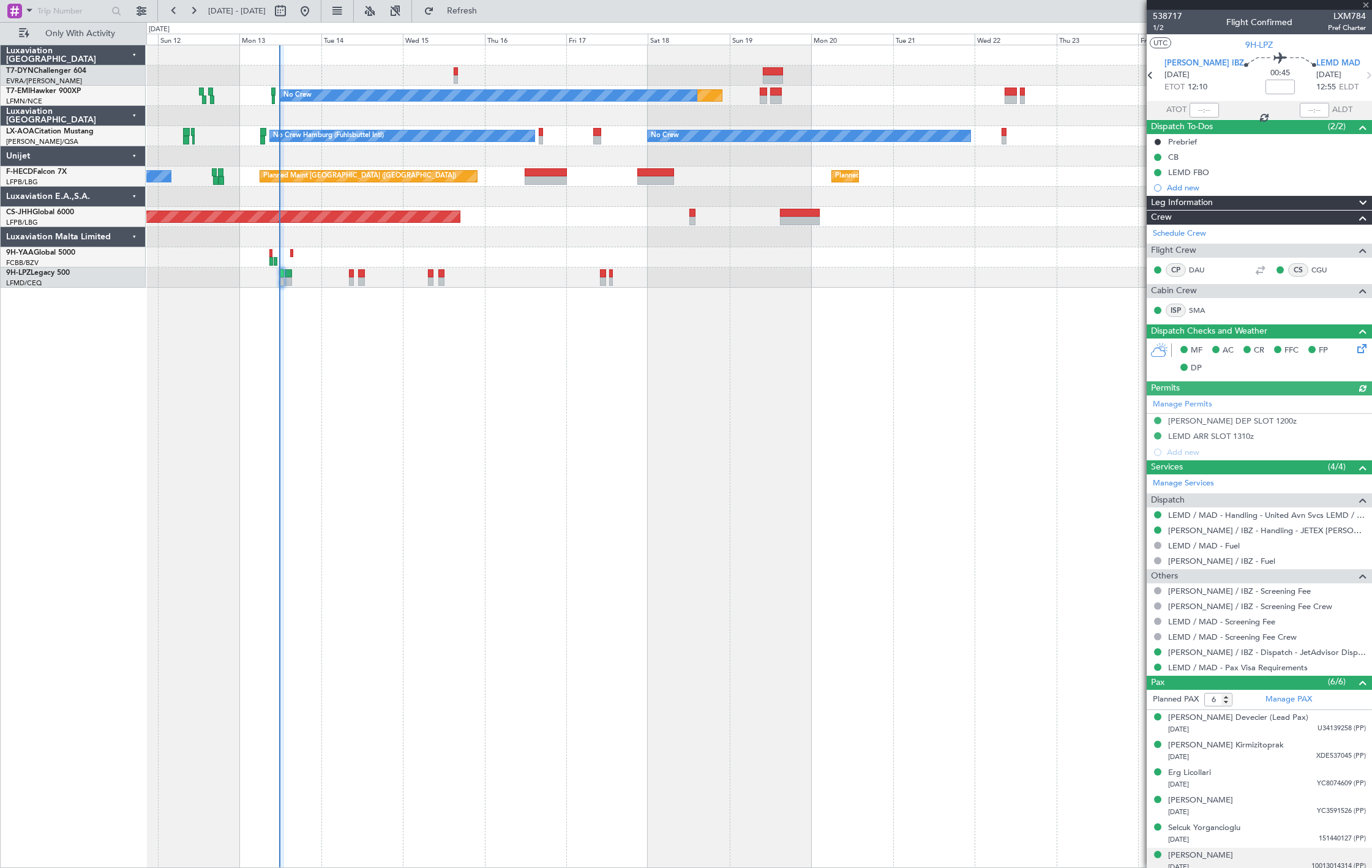
scroll to position [37, 0]
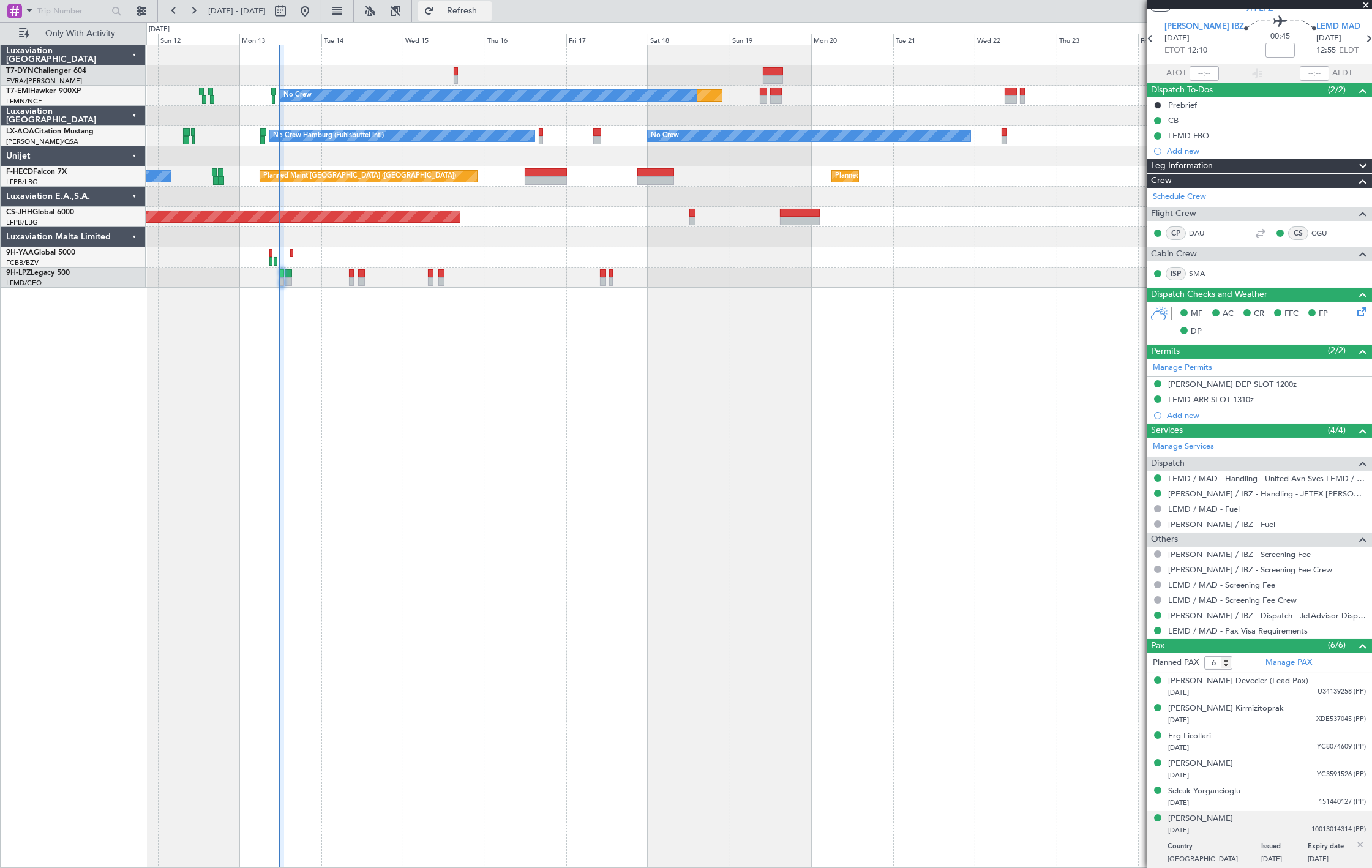
click at [480, 13] on span "Refresh" at bounding box center [462, 11] width 51 height 9
click at [1239, 795] on div "Selcuk Yorgancioglu" at bounding box center [1204, 791] width 72 height 13
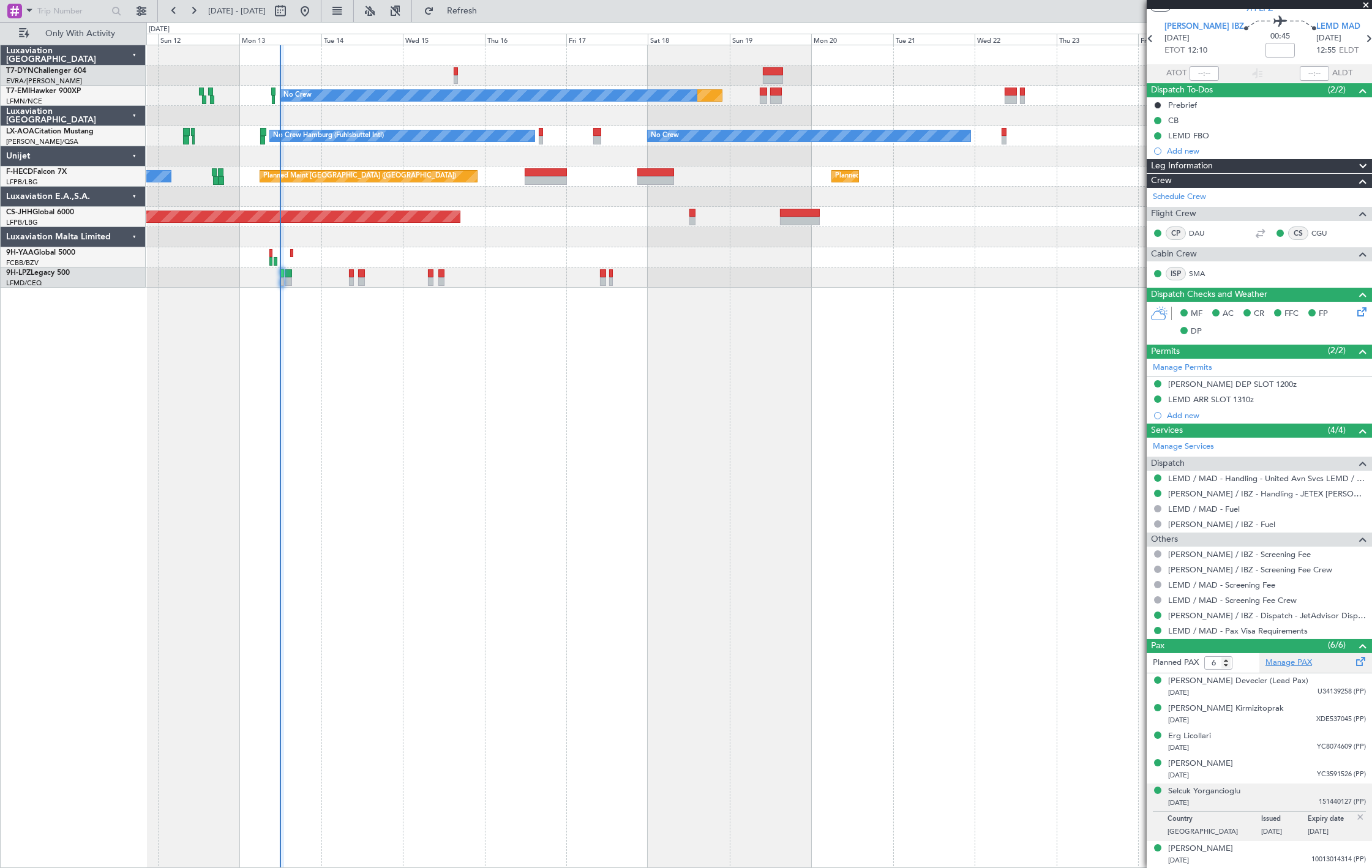
click at [1282, 660] on link "Manage PAX" at bounding box center [1289, 663] width 47 height 13
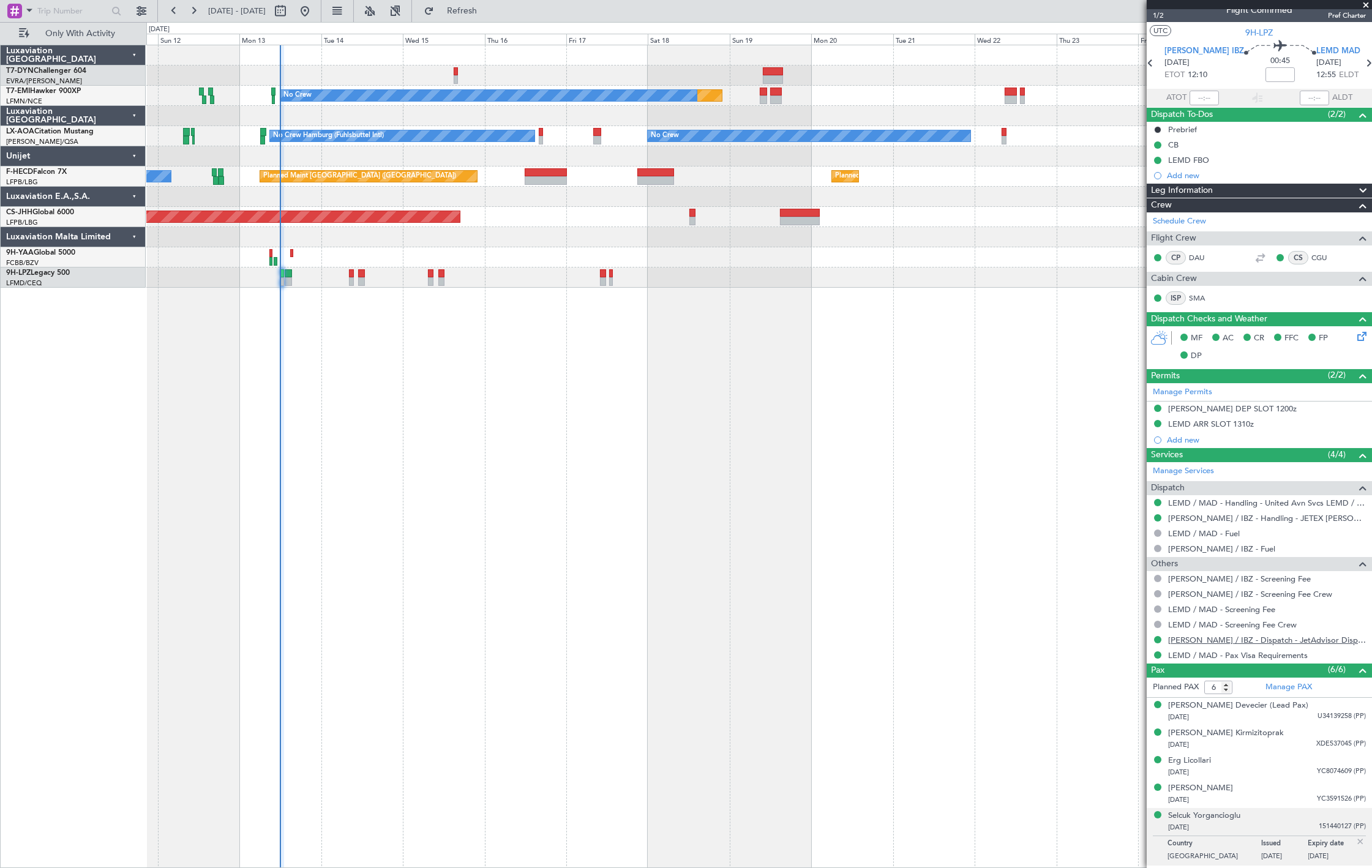
scroll to position [0, 0]
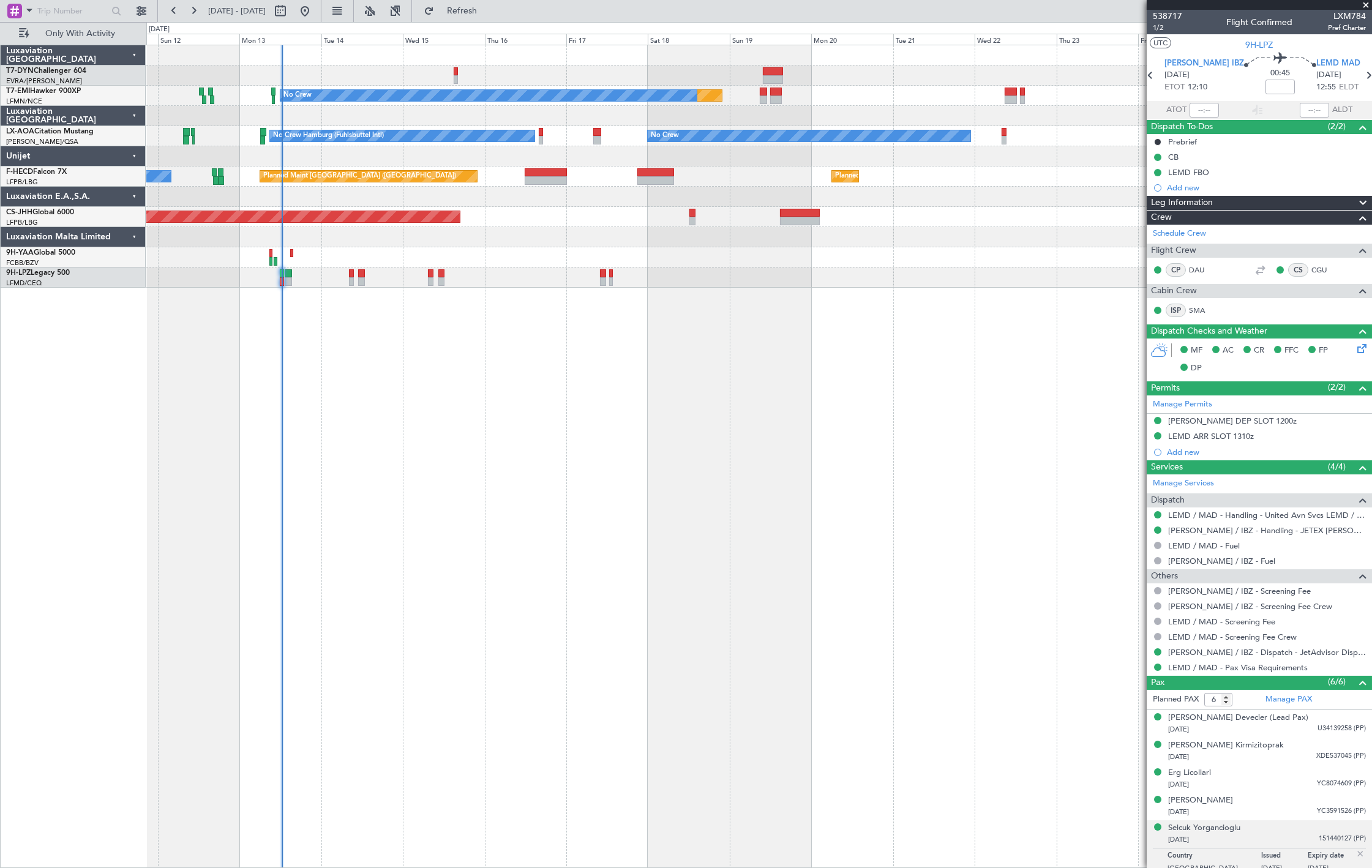
click at [1279, 699] on mat-tooltip-component "LEMD / MAD - Pax Visa Requirements" at bounding box center [1237, 689] width 139 height 33
click at [1292, 701] on link "Manage PAX" at bounding box center [1289, 700] width 47 height 13
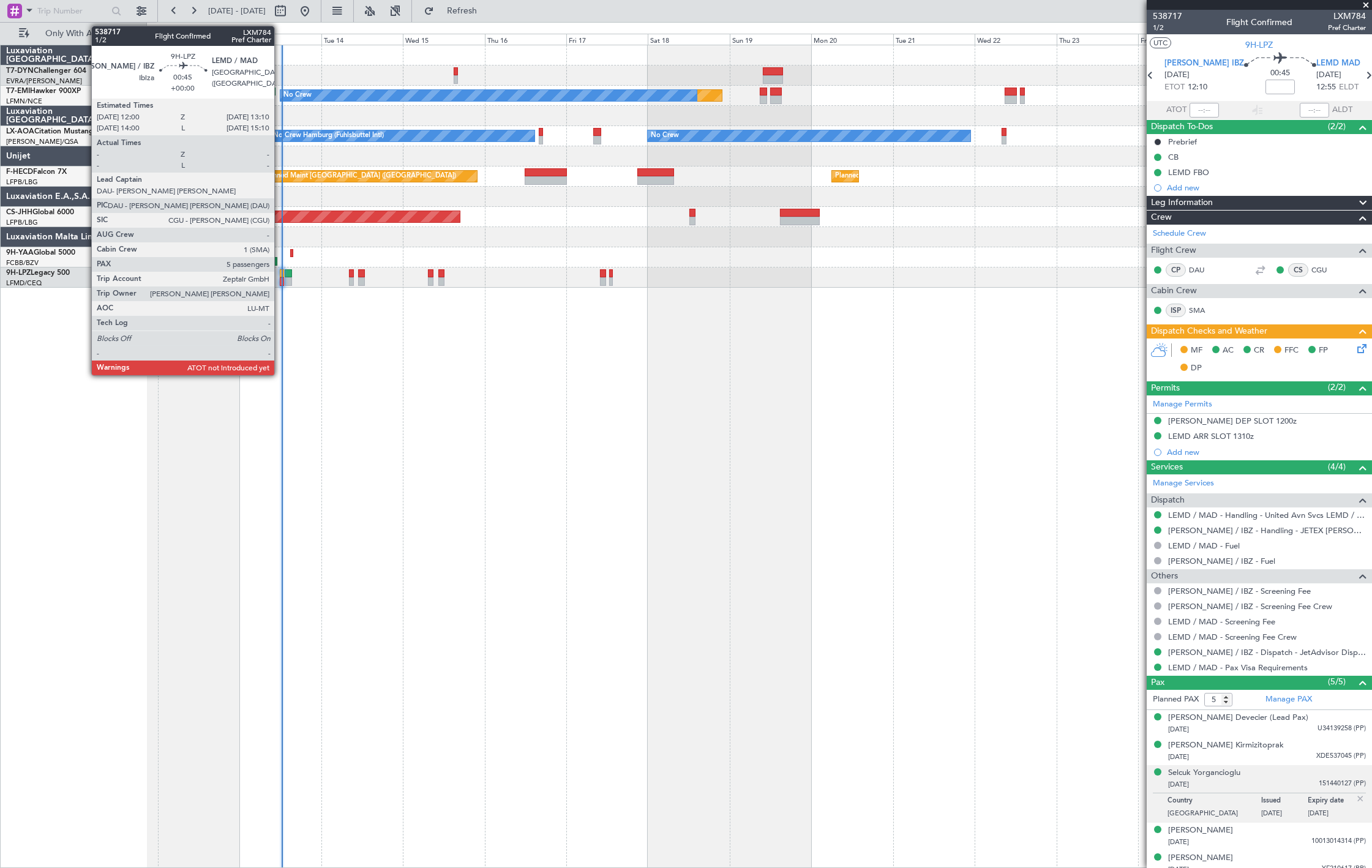
click at [280, 282] on div at bounding box center [282, 282] width 4 height 9
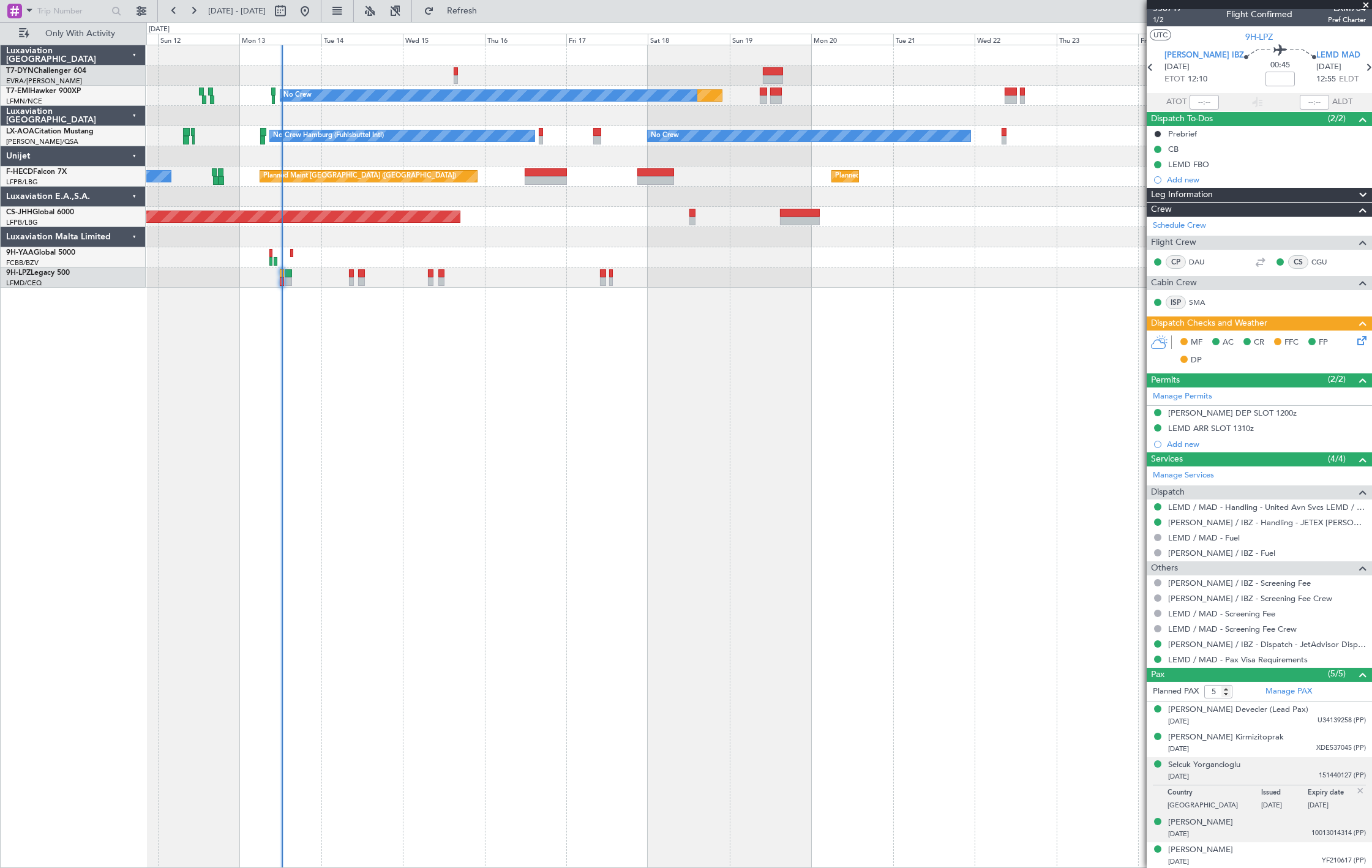
scroll to position [9, 0]
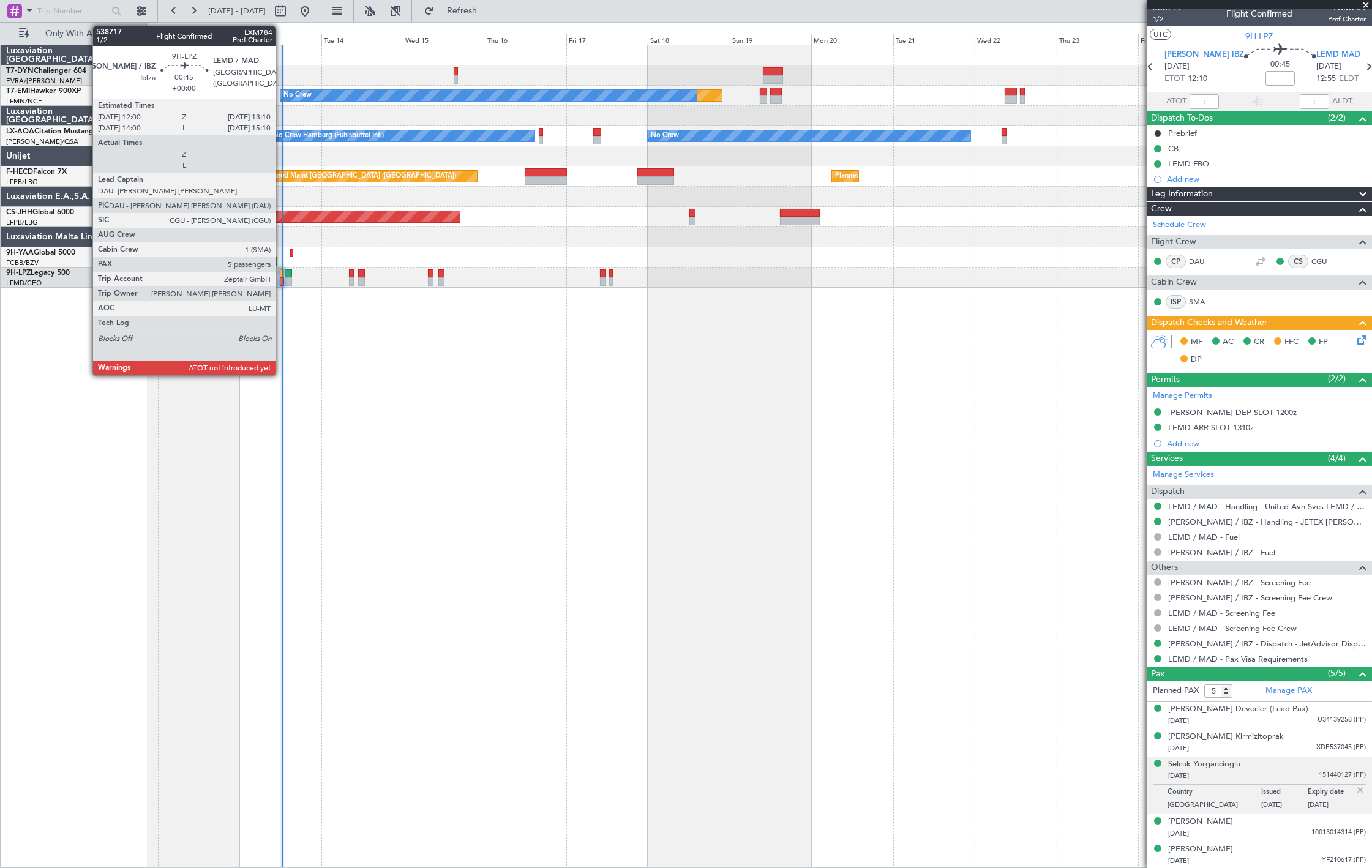
click at [282, 271] on div at bounding box center [282, 274] width 4 height 9
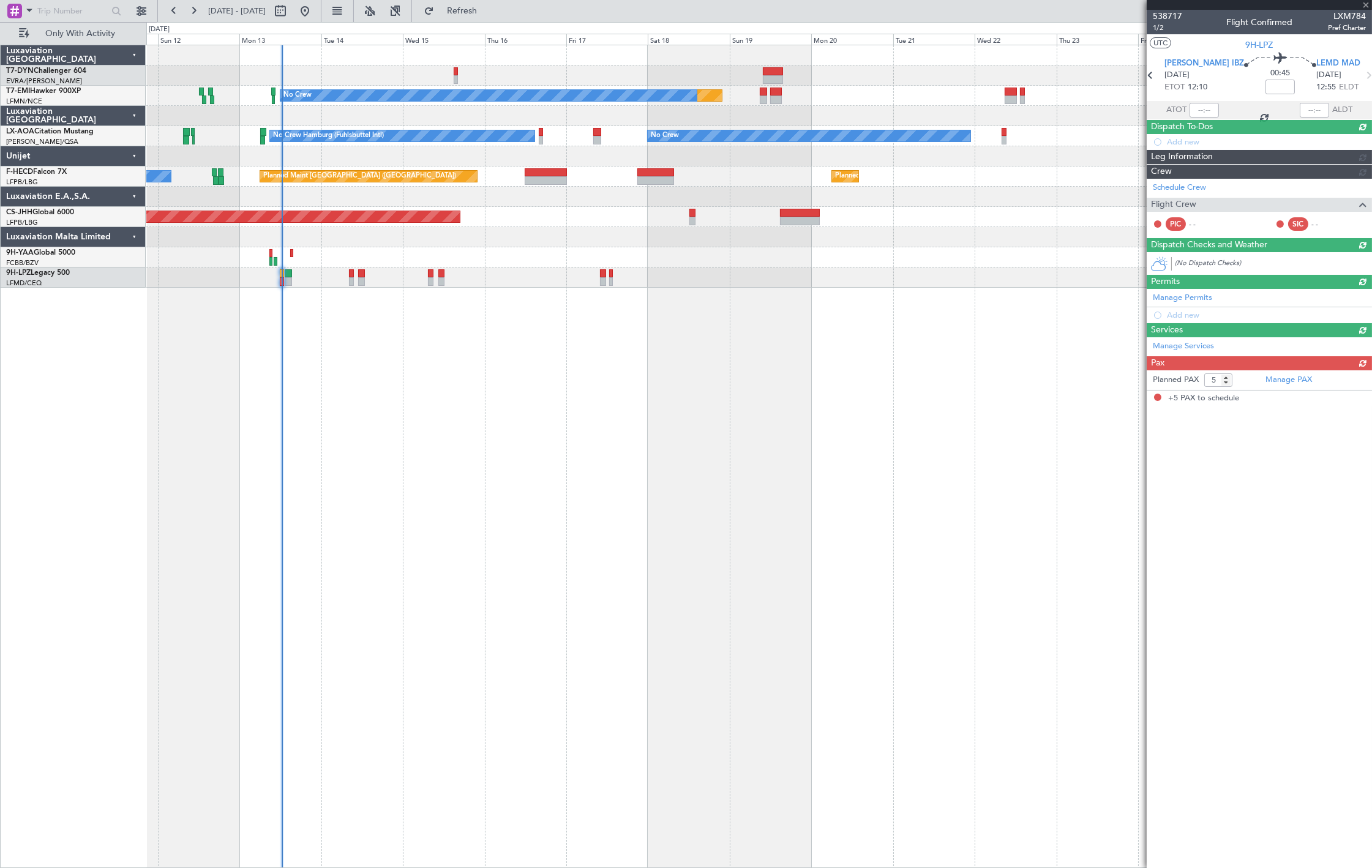
scroll to position [0, 0]
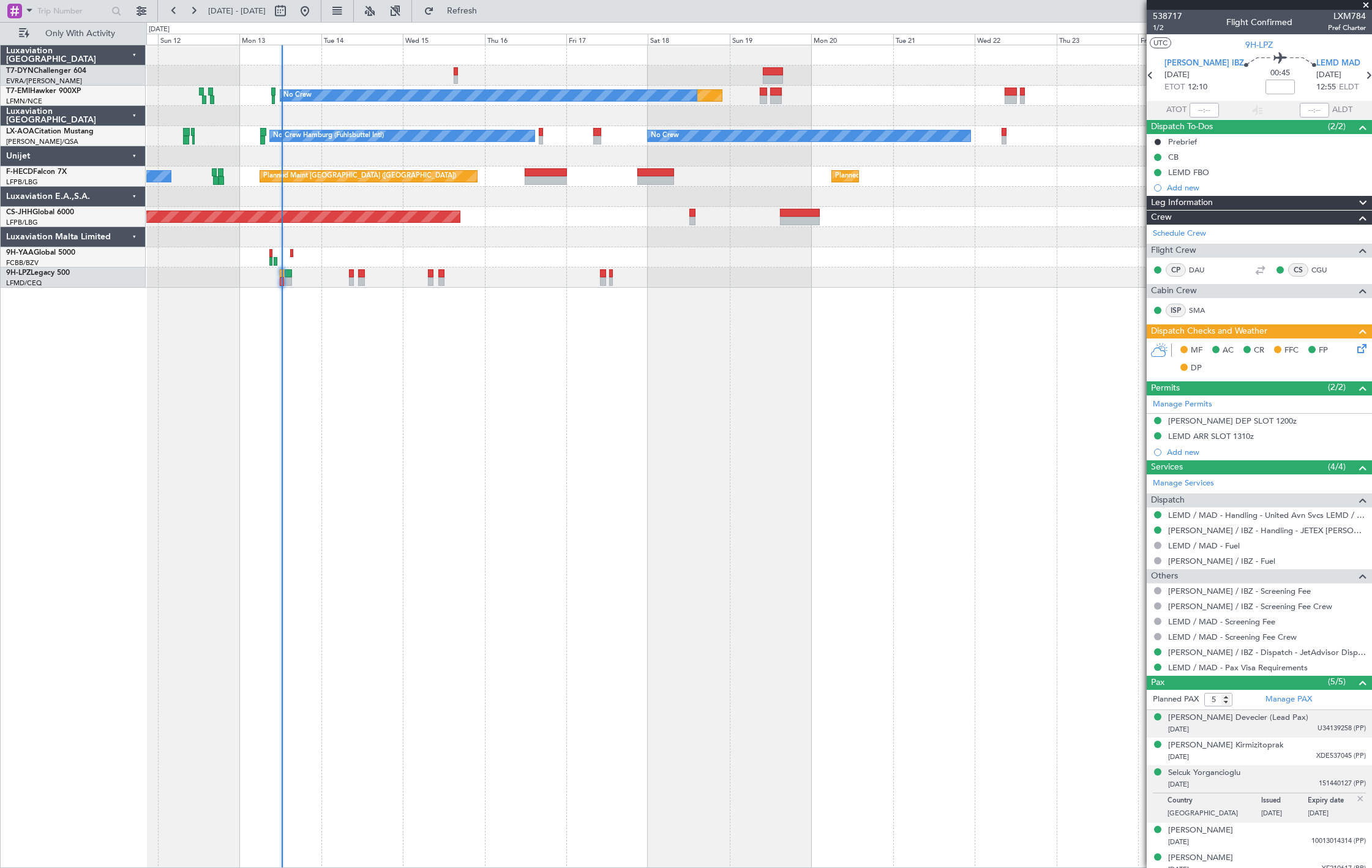
click at [1292, 726] on div "[DATE] U34139258 (PP)" at bounding box center [1267, 729] width 198 height 13
click at [1318, 778] on div "Alp Mizrakli Kirmizitoprak [DATE] XDE537045 (PP)" at bounding box center [1267, 781] width 198 height 24
click at [1327, 804] on div "[PERSON_NAME] [DATE] 151440127 (PP)" at bounding box center [1267, 809] width 198 height 24
click at [1312, 838] on span "10013014314 (PP)" at bounding box center [1339, 841] width 54 height 10
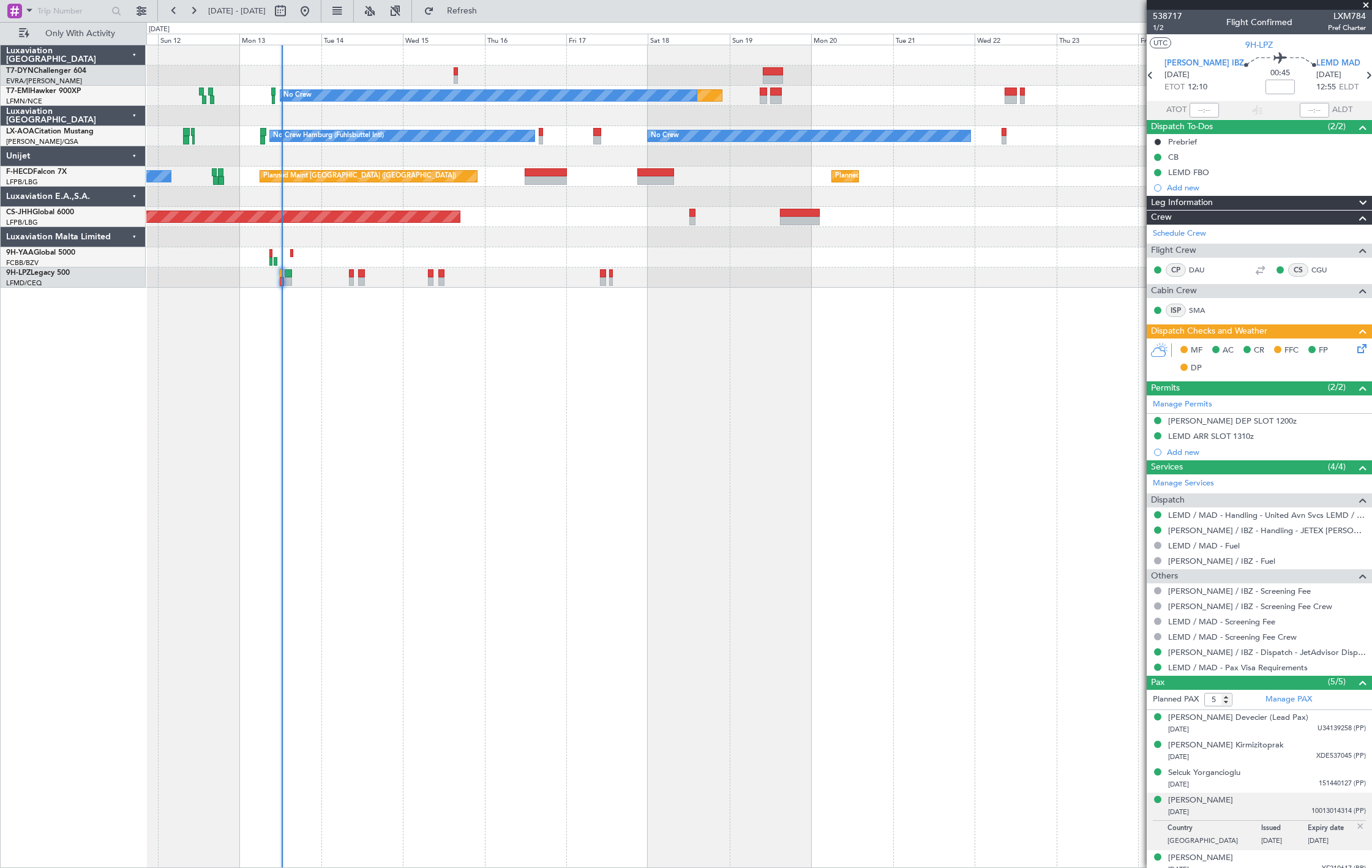
scroll to position [9, 0]
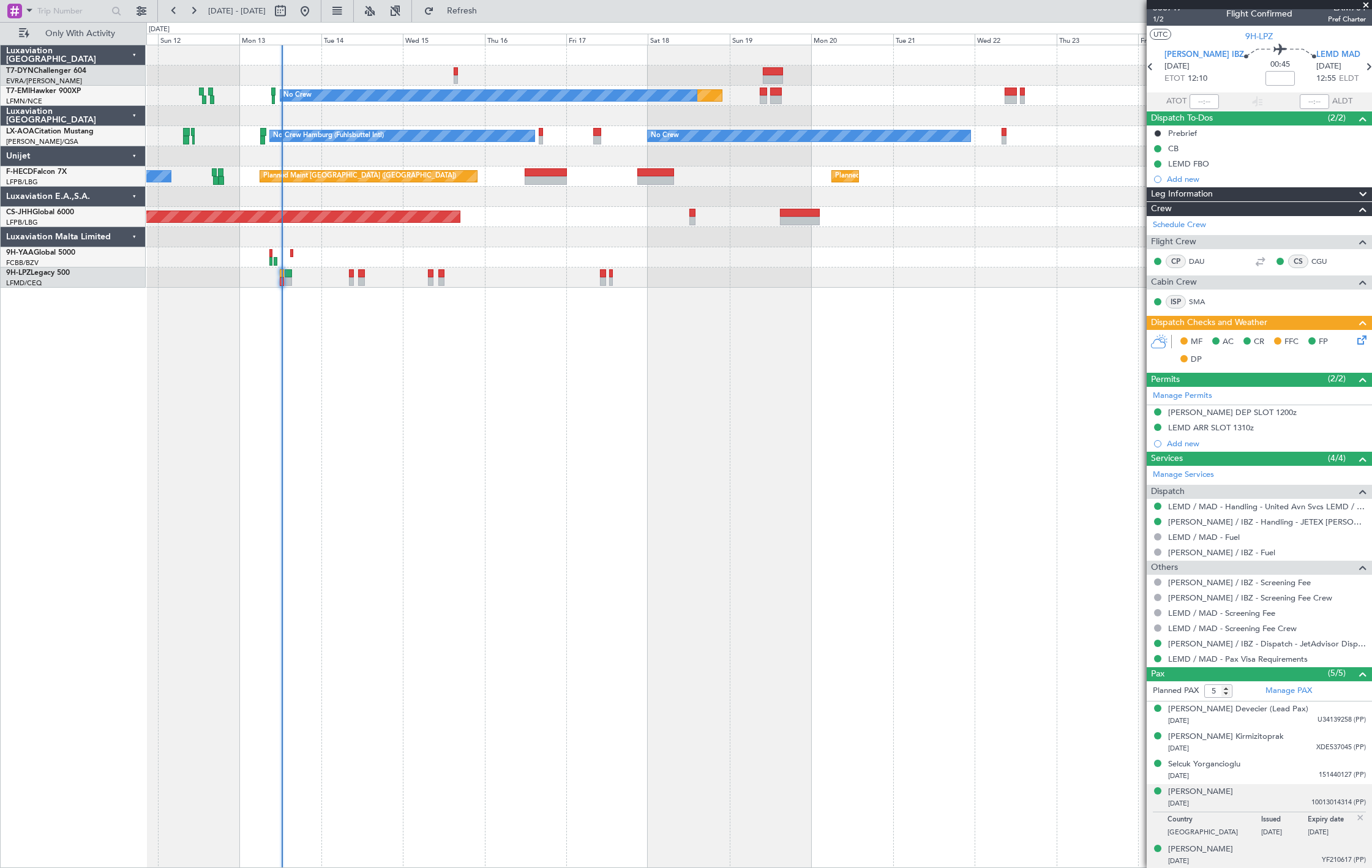
click at [1299, 847] on div "[PERSON_NAME] [DATE] YF210617 (PP)" at bounding box center [1267, 855] width 198 height 24
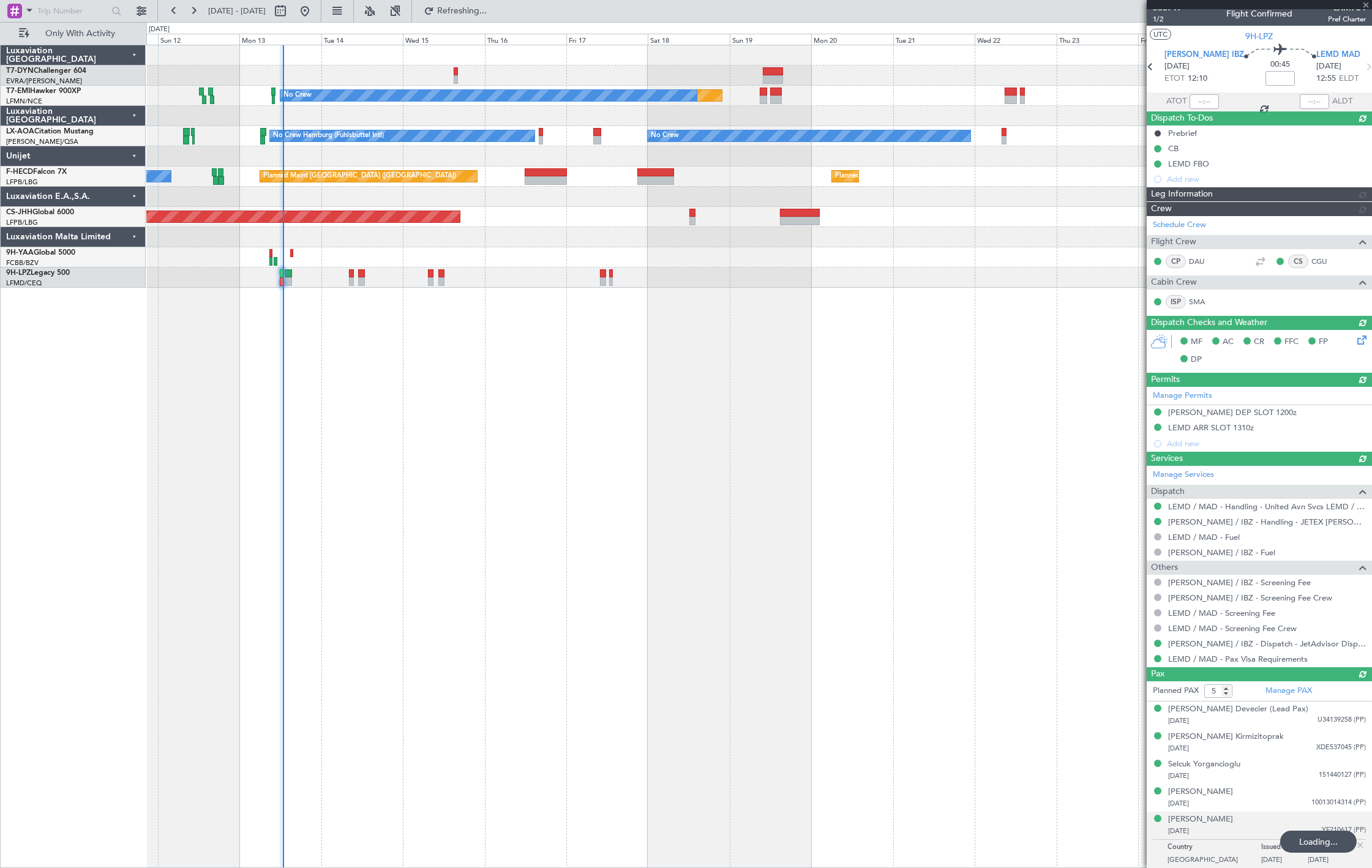
type input "4"
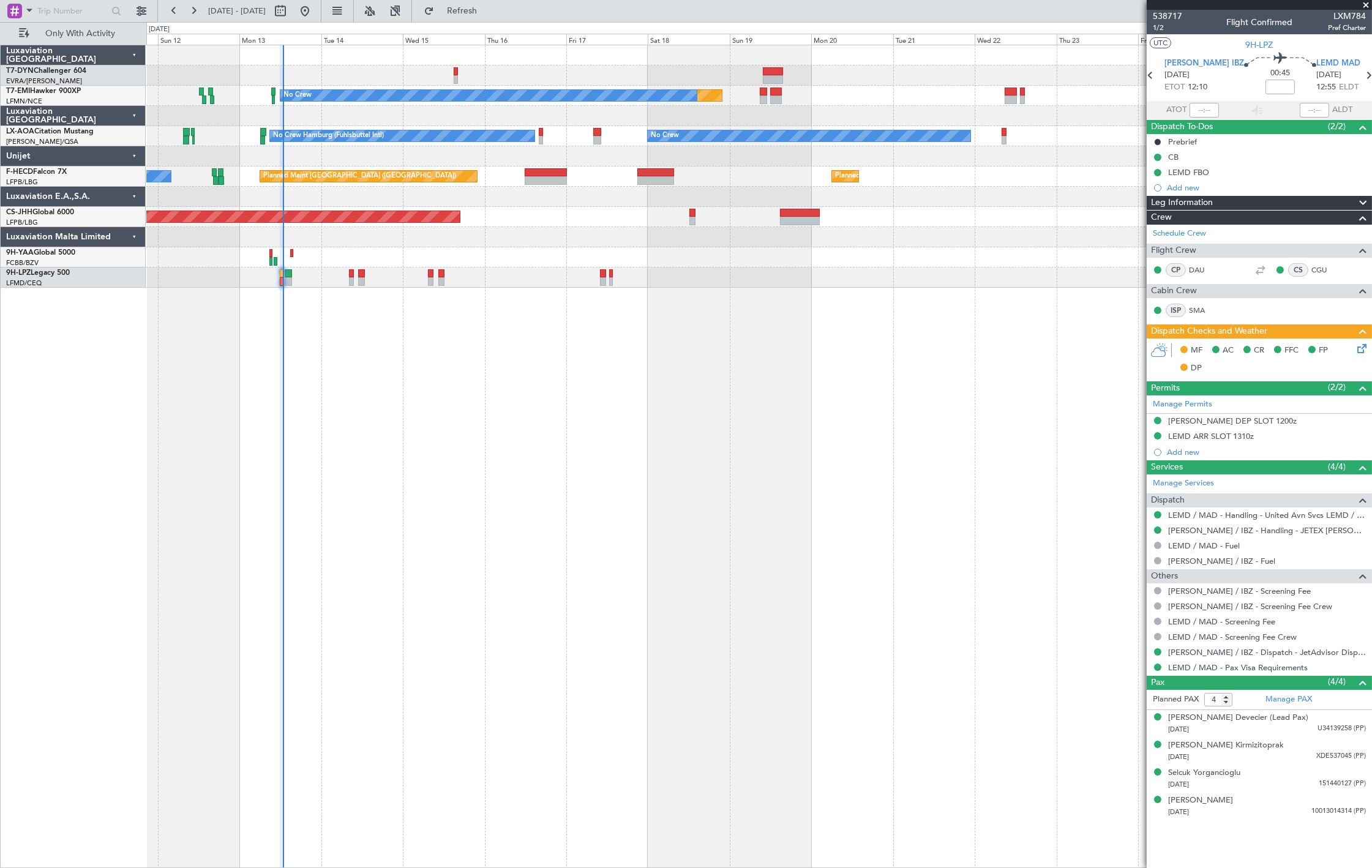
click at [28, 110] on div "Luxaviation [GEOGRAPHIC_DATA]" at bounding box center [73, 116] width 145 height 20
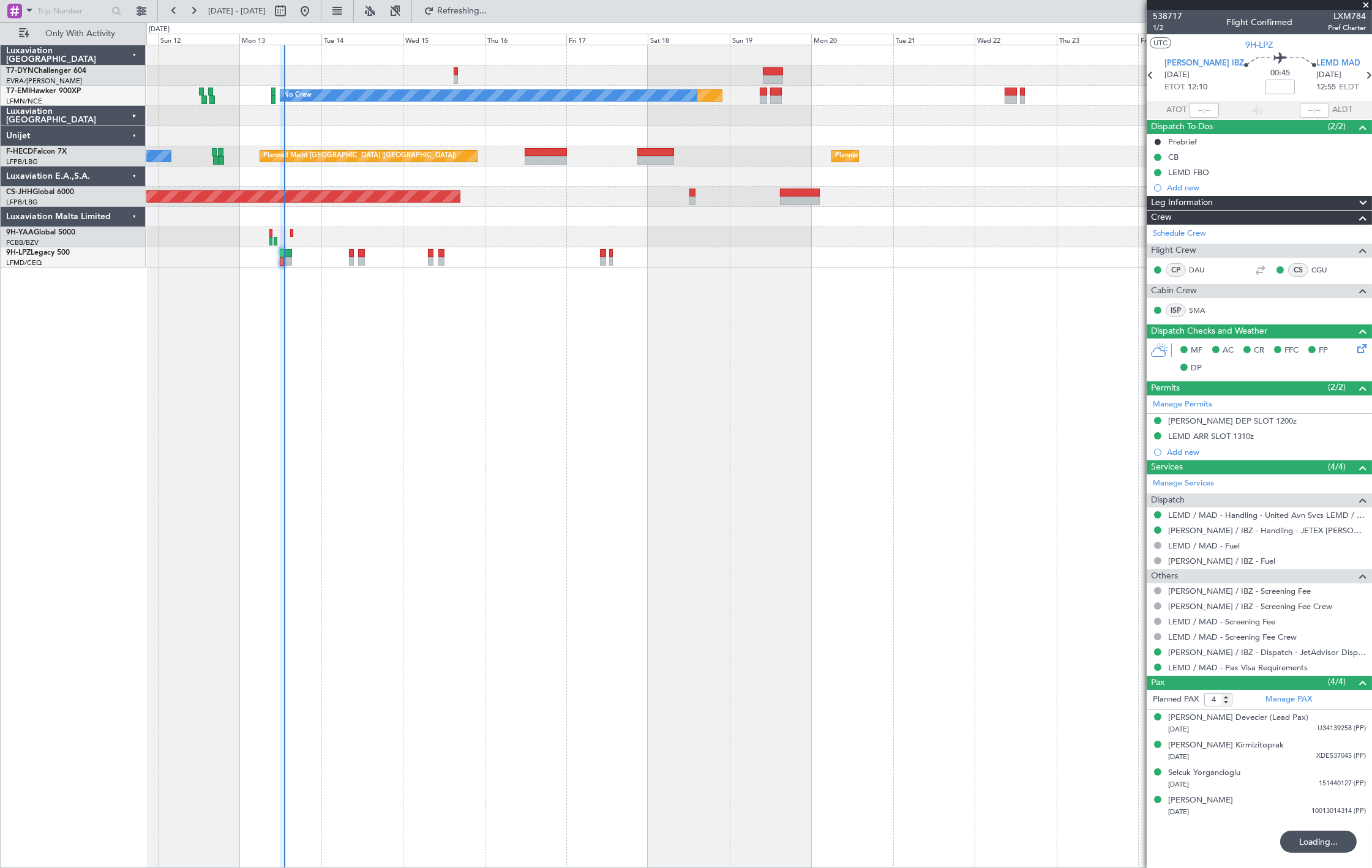
type input "13:04"
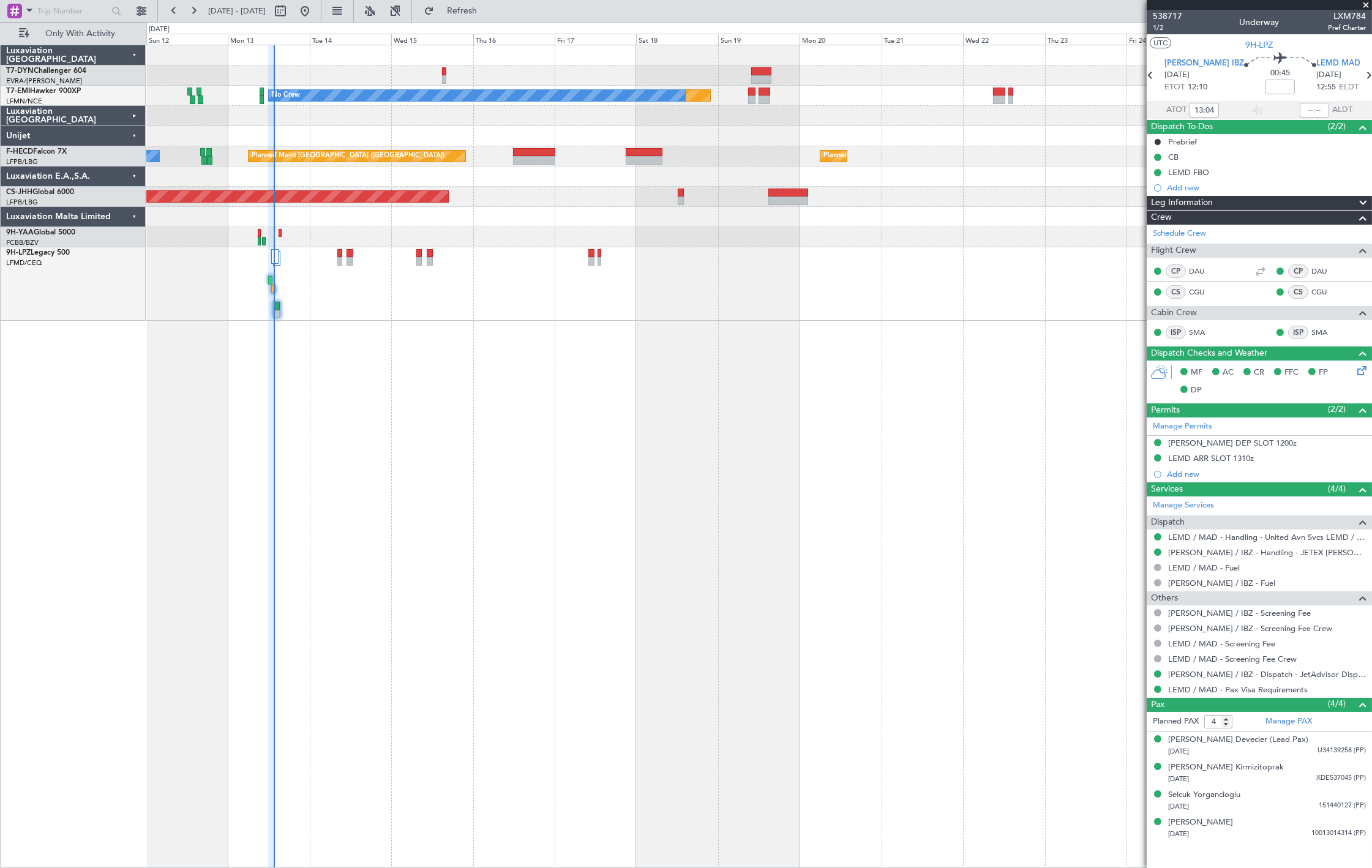
click at [364, 177] on div at bounding box center [759, 176] width 1225 height 20
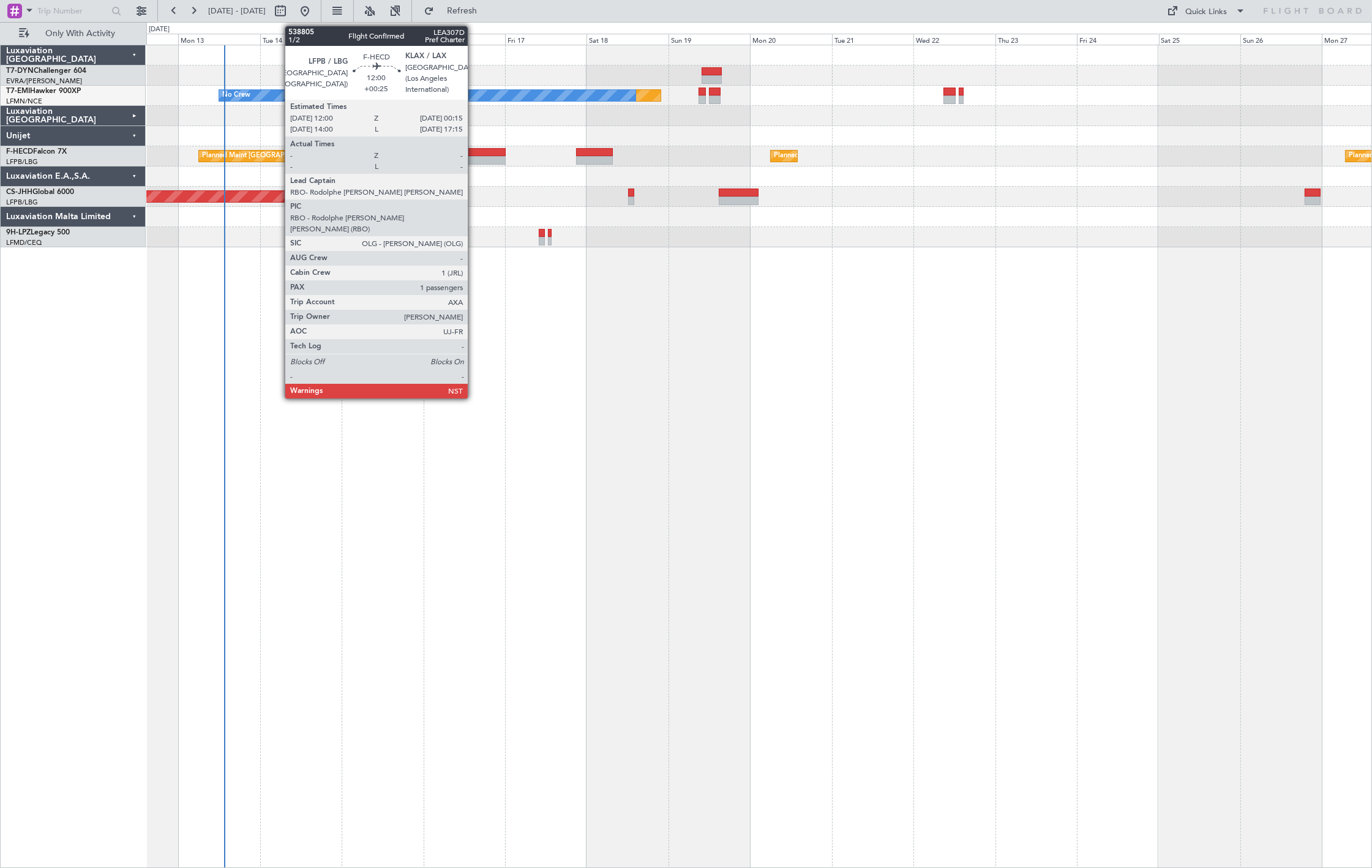
click at [474, 155] on div at bounding box center [484, 153] width 42 height 9
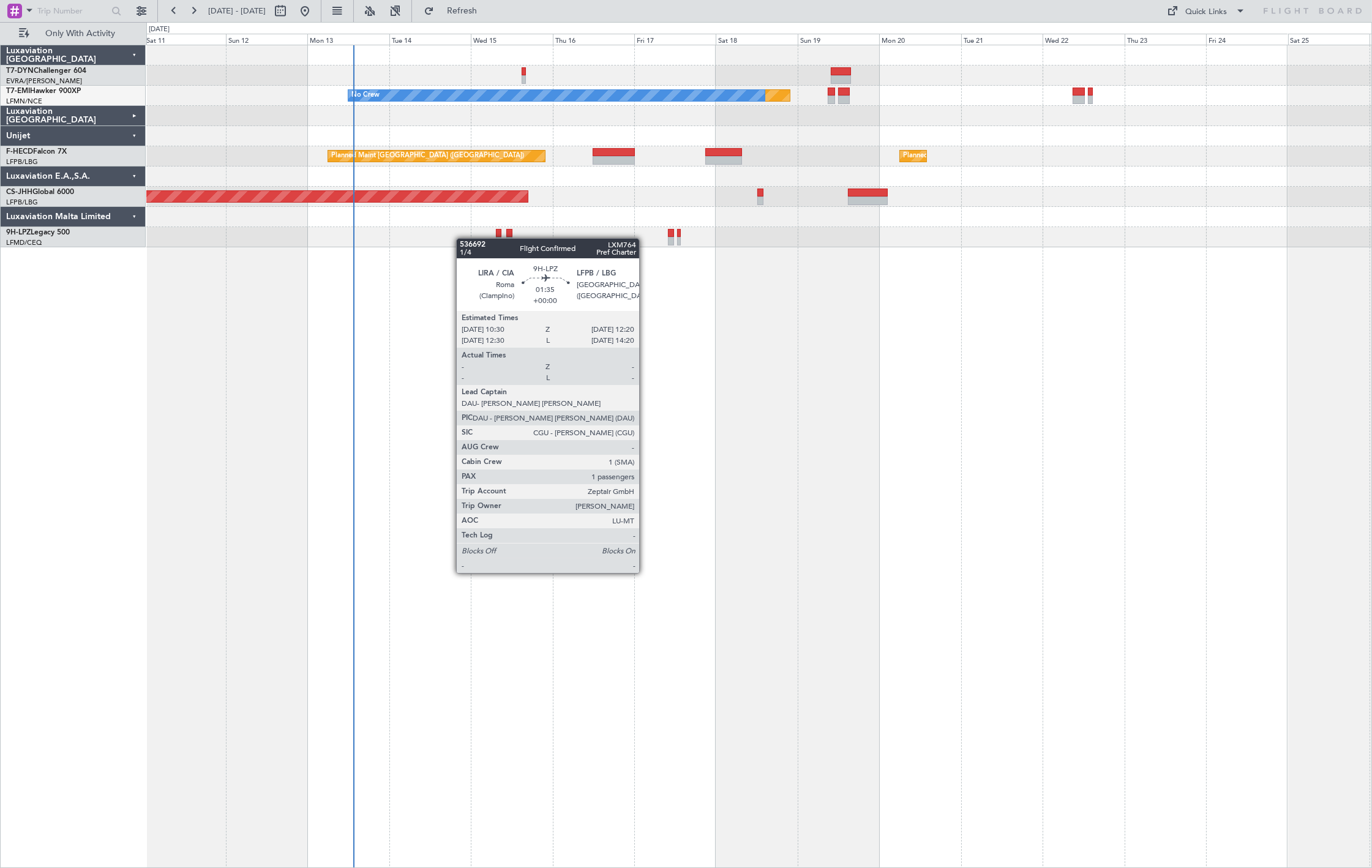
click at [587, 230] on div at bounding box center [759, 236] width 1225 height 20
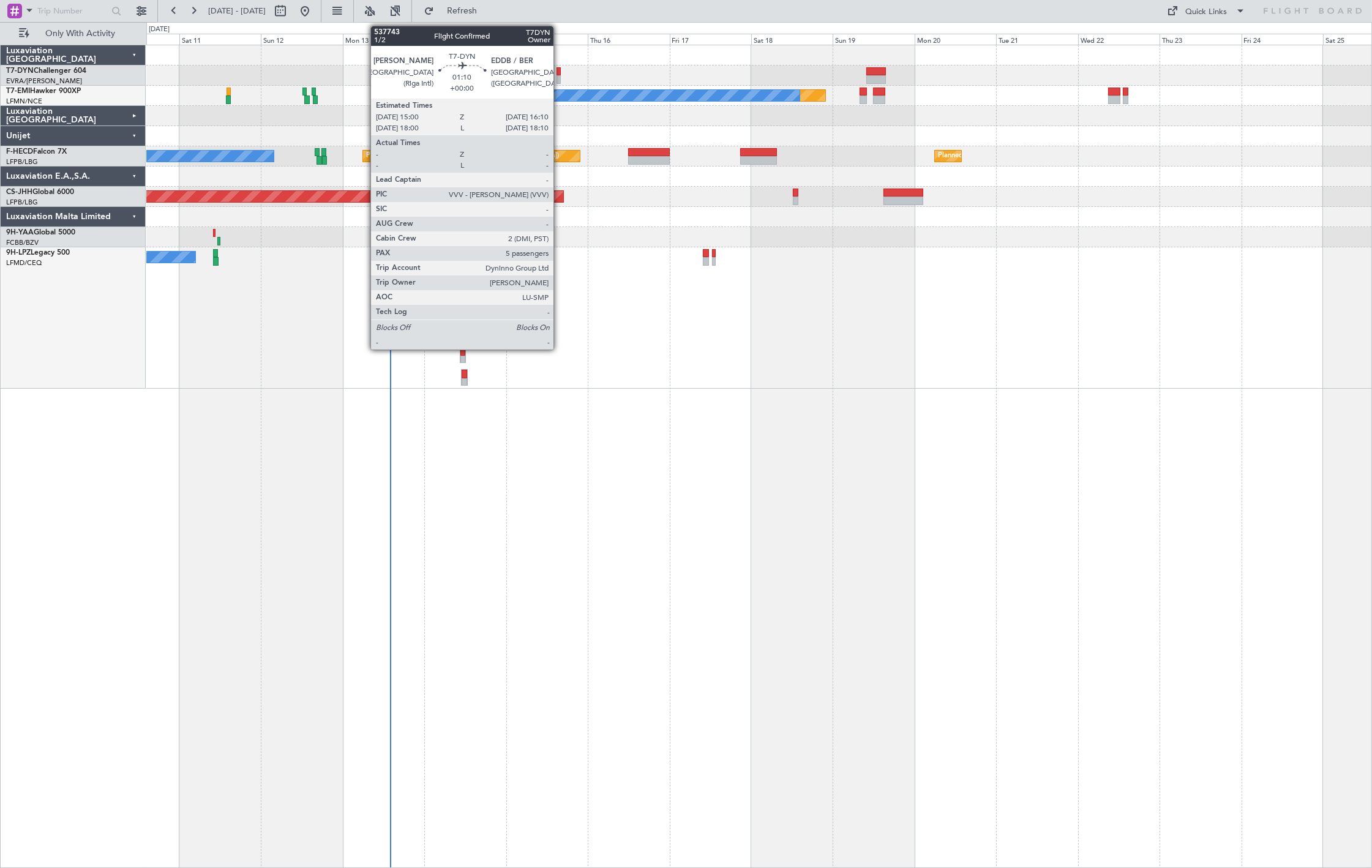
click at [560, 70] on div at bounding box center [559, 72] width 4 height 9
